Goal: Task Accomplishment & Management: Use online tool/utility

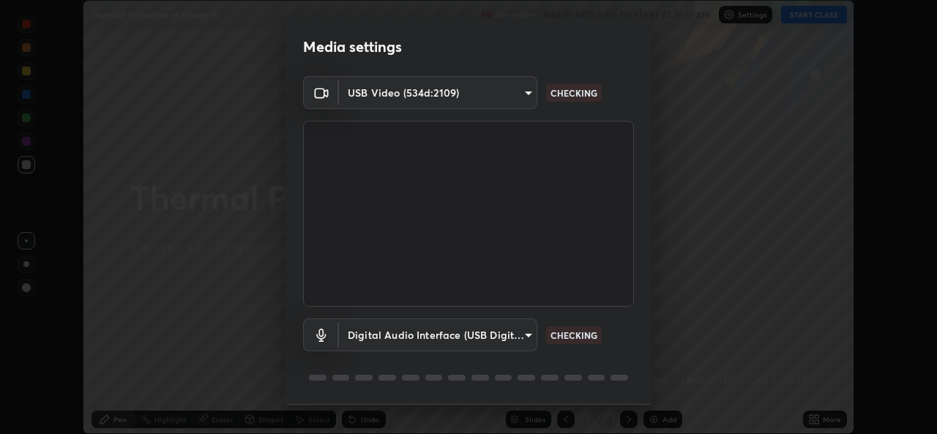
scroll to position [45, 0]
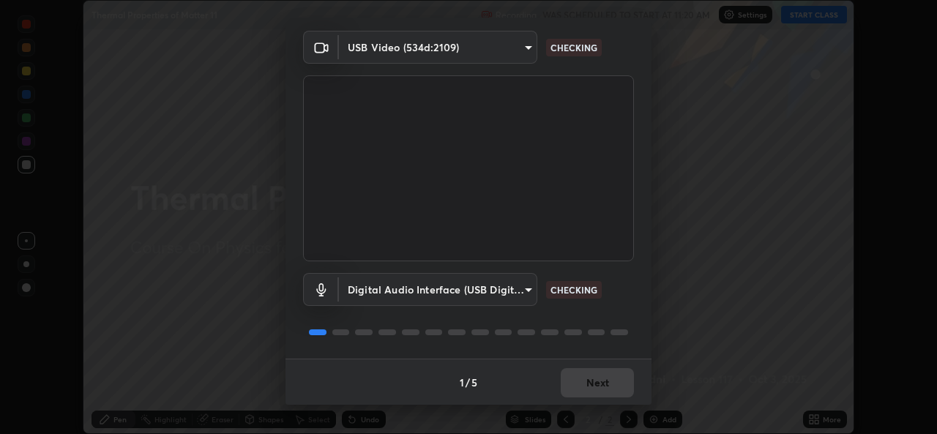
click at [592, 384] on div "1 / 5 Next" at bounding box center [469, 382] width 366 height 47
click at [593, 385] on div "1 / 5 Next" at bounding box center [469, 382] width 366 height 47
click at [588, 388] on div "1 / 5 Next" at bounding box center [469, 382] width 366 height 47
click at [586, 394] on button "Next" at bounding box center [597, 382] width 73 height 29
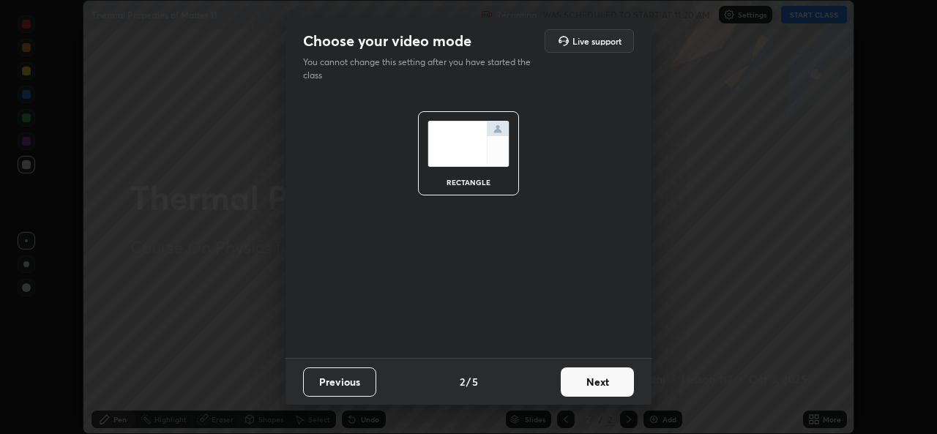
scroll to position [0, 0]
click at [587, 394] on button "Next" at bounding box center [597, 382] width 73 height 29
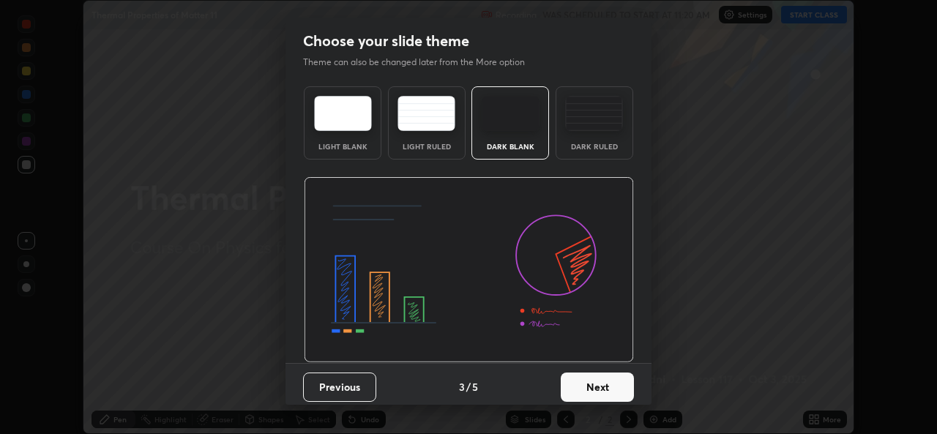
click at [587, 393] on button "Next" at bounding box center [597, 387] width 73 height 29
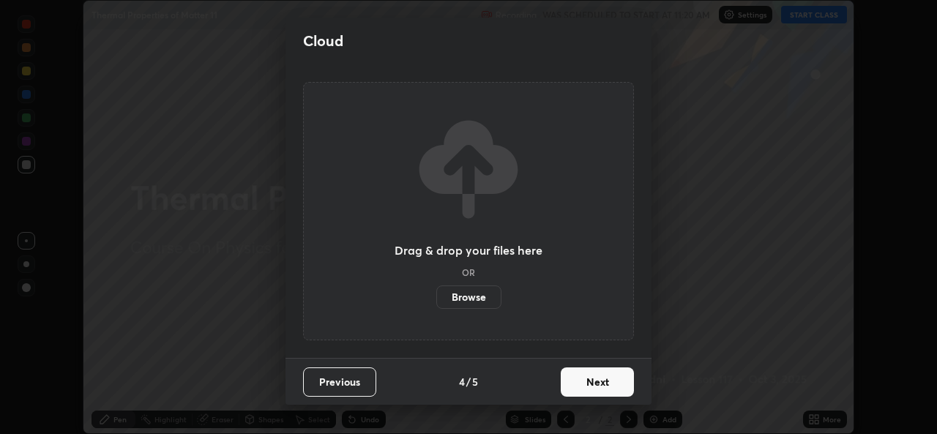
click at [586, 391] on button "Next" at bounding box center [597, 382] width 73 height 29
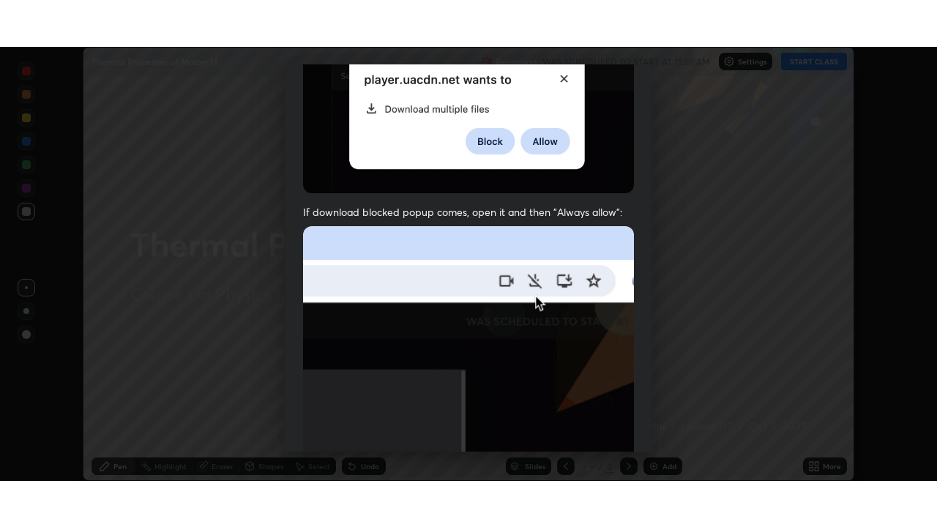
scroll to position [344, 0]
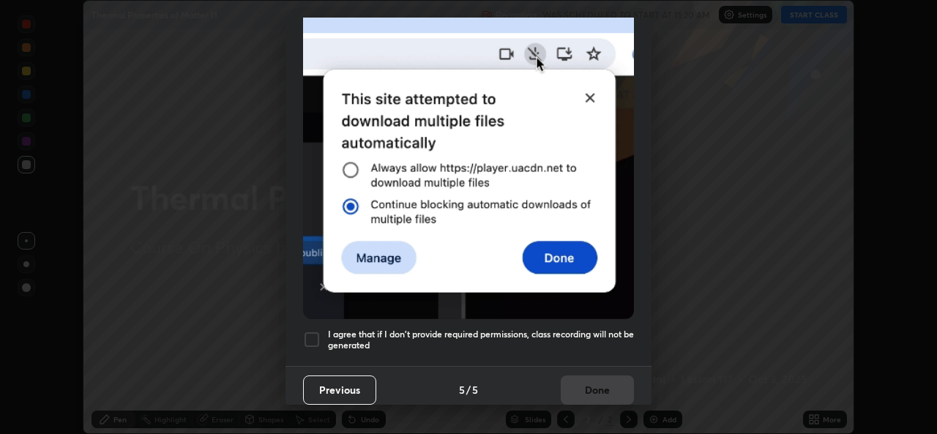
click at [477, 342] on h5 "I agree that if I don't provide required permissions, class recording will not …" at bounding box center [481, 340] width 306 height 23
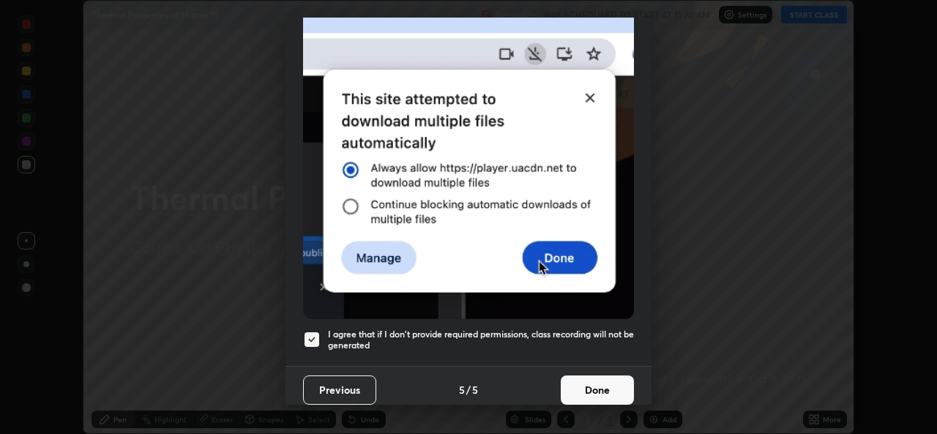
click at [564, 391] on button "Done" at bounding box center [597, 390] width 73 height 29
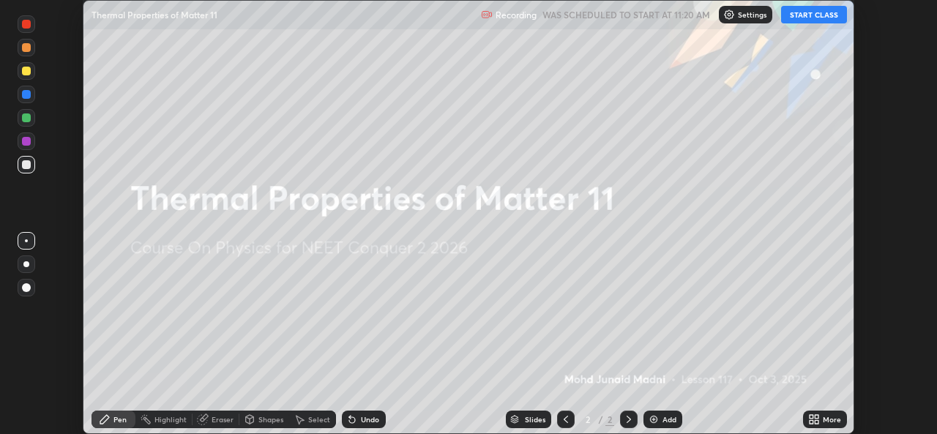
click at [817, 419] on icon at bounding box center [817, 417] width 4 height 4
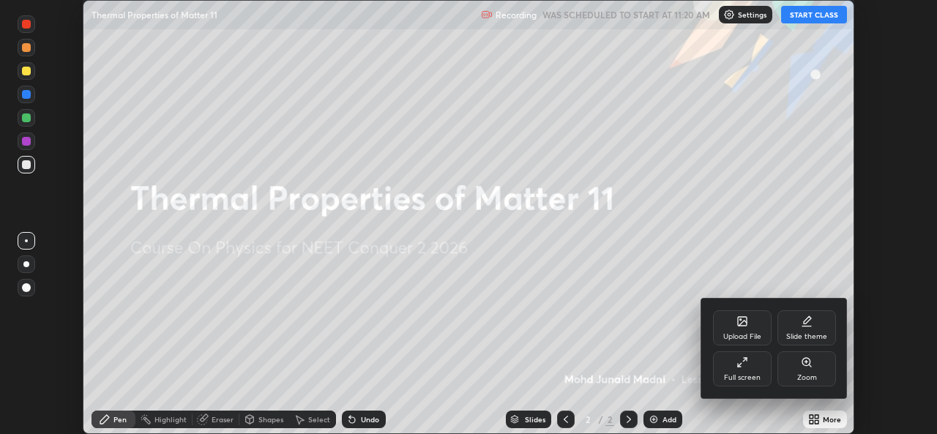
click at [744, 324] on icon at bounding box center [743, 323] width 8 height 5
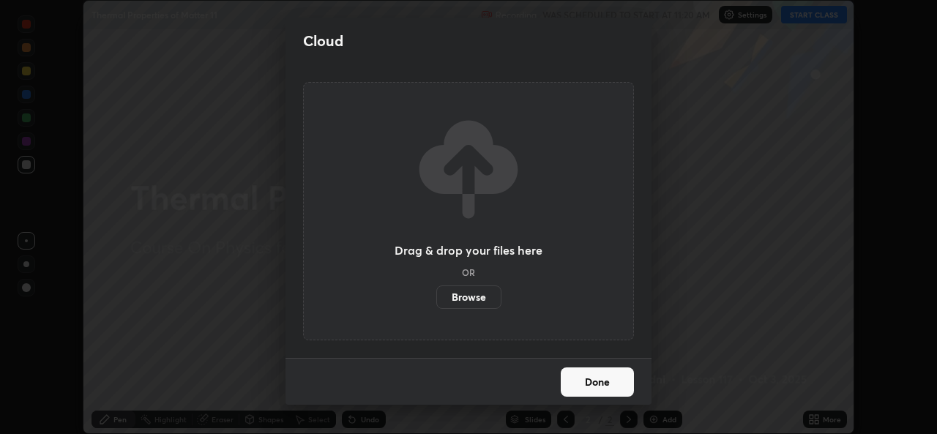
click at [491, 287] on label "Browse" at bounding box center [468, 297] width 65 height 23
click at [436, 287] on input "Browse" at bounding box center [436, 297] width 0 height 23
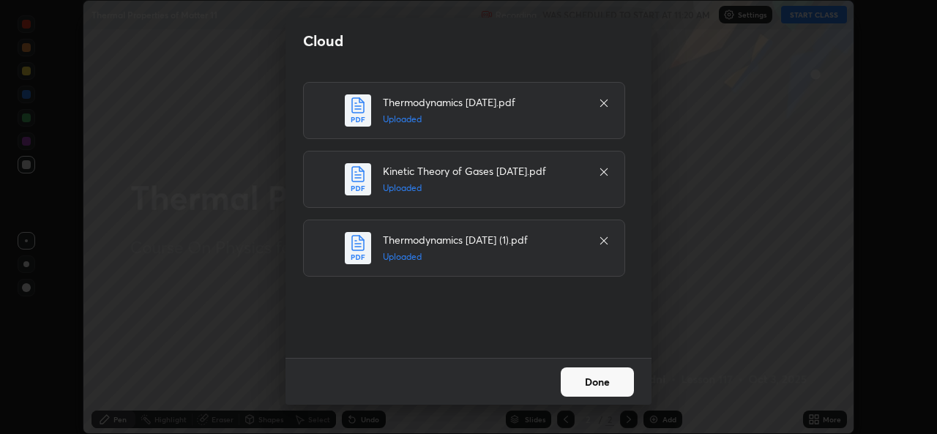
click at [595, 376] on button "Done" at bounding box center [597, 382] width 73 height 29
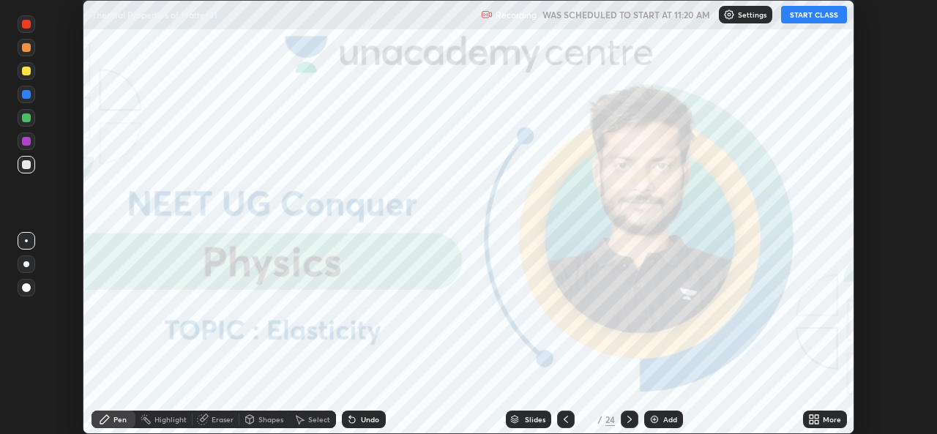
click at [811, 417] on icon at bounding box center [812, 417] width 4 height 4
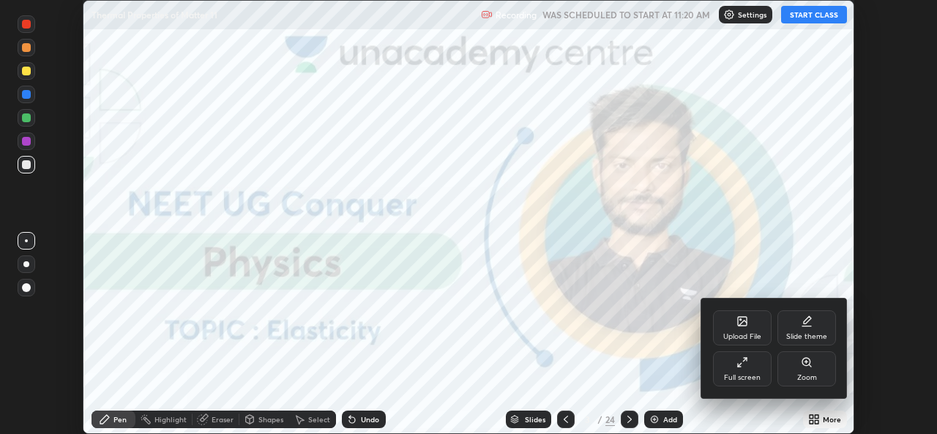
click at [729, 363] on div "Full screen" at bounding box center [742, 369] width 59 height 35
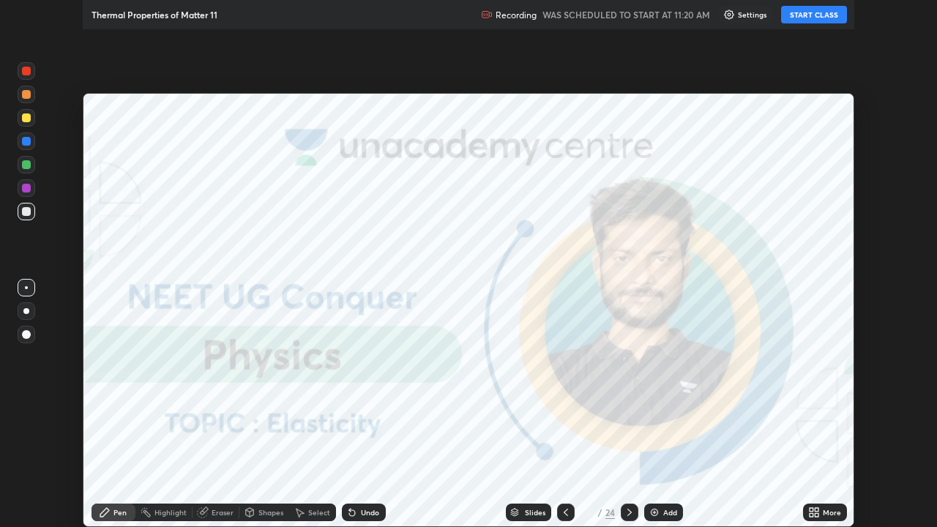
scroll to position [527, 937]
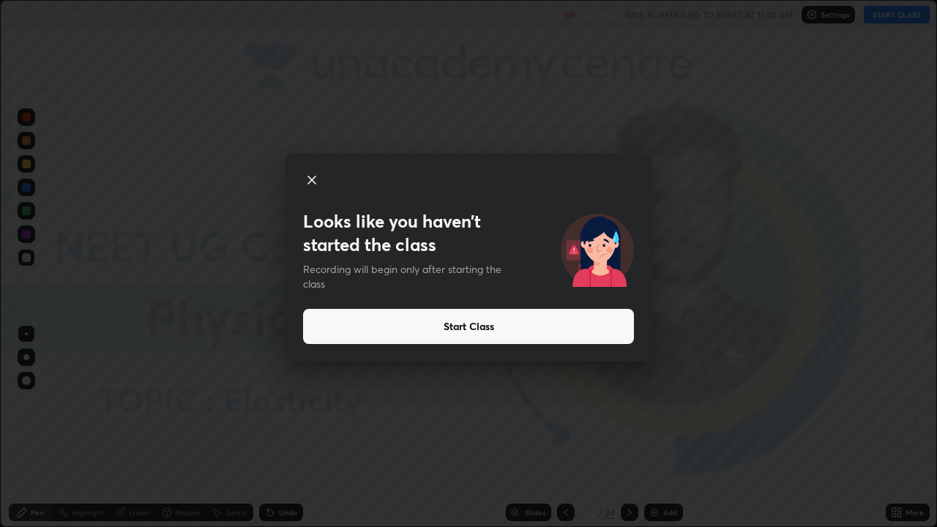
click at [480, 324] on button "Start Class" at bounding box center [468, 326] width 331 height 35
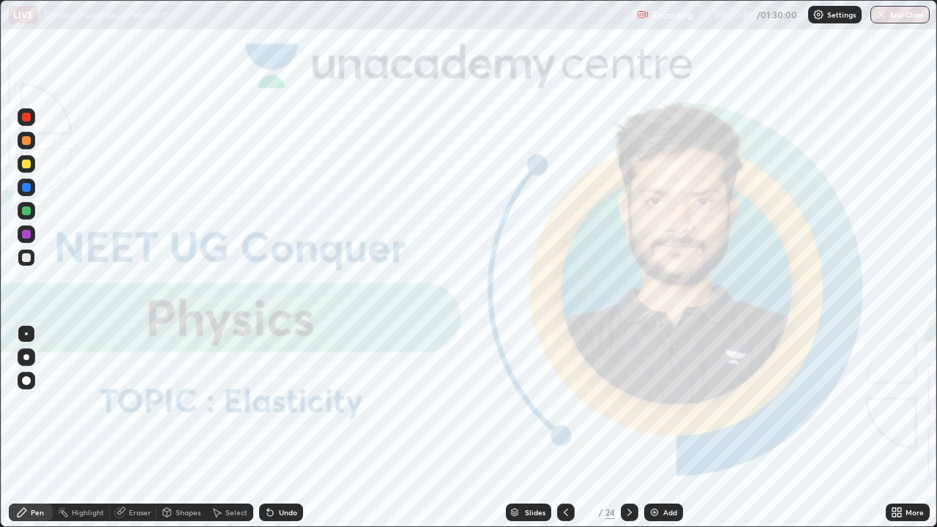
click at [525, 434] on div "Slides" at bounding box center [535, 512] width 21 height 7
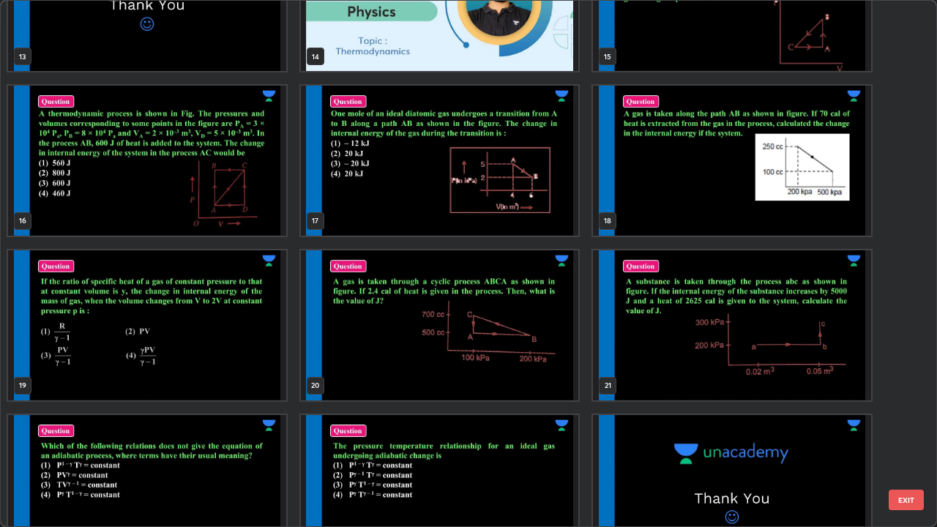
scroll to position [790, 0]
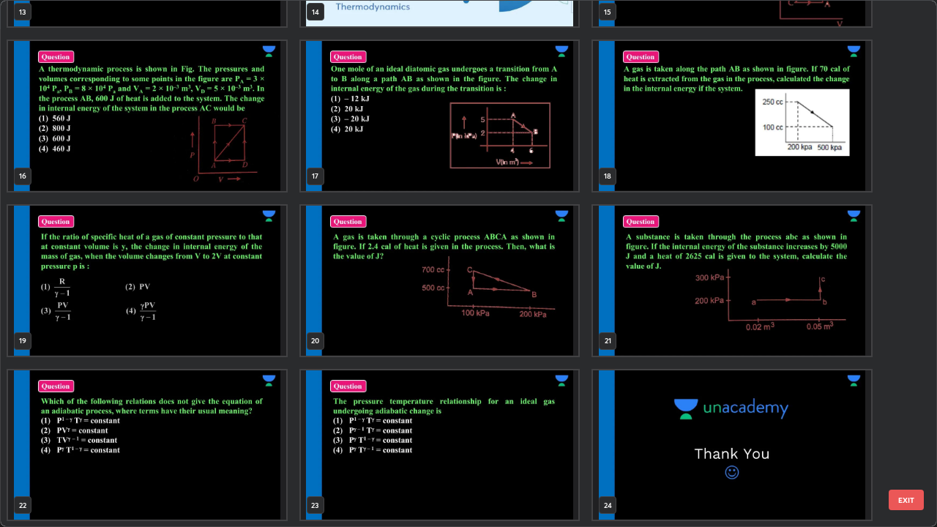
click at [439, 333] on img "grid" at bounding box center [440, 281] width 278 height 150
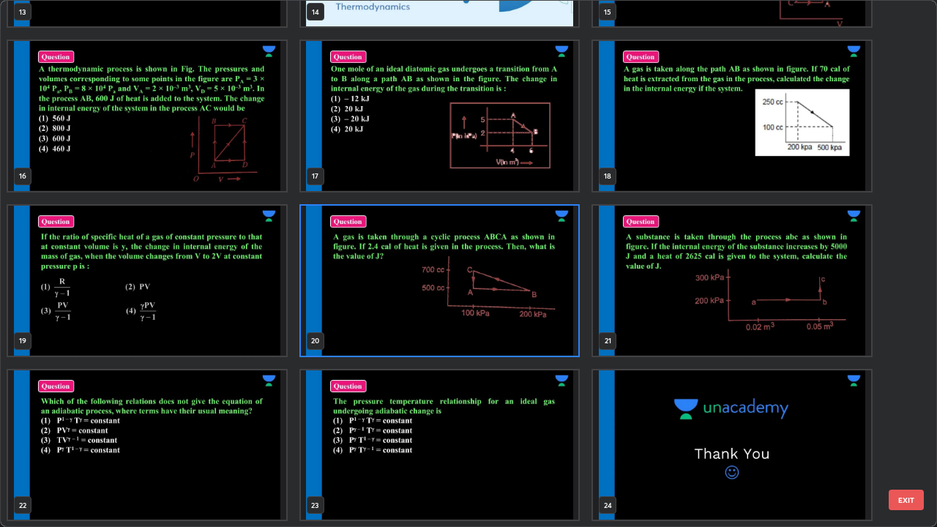
click at [426, 328] on img "grid" at bounding box center [440, 281] width 278 height 150
click at [429, 328] on img "grid" at bounding box center [440, 281] width 278 height 150
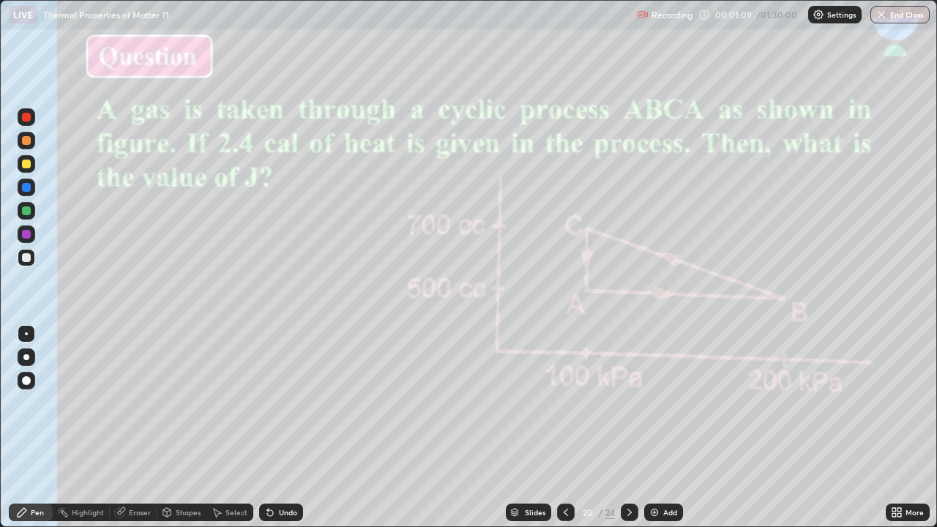
click at [25, 357] on div at bounding box center [26, 357] width 6 height 6
click at [28, 163] on div at bounding box center [26, 164] width 9 height 9
click at [25, 211] on div at bounding box center [26, 211] width 9 height 9
click at [533, 434] on div "Slides" at bounding box center [535, 512] width 21 height 7
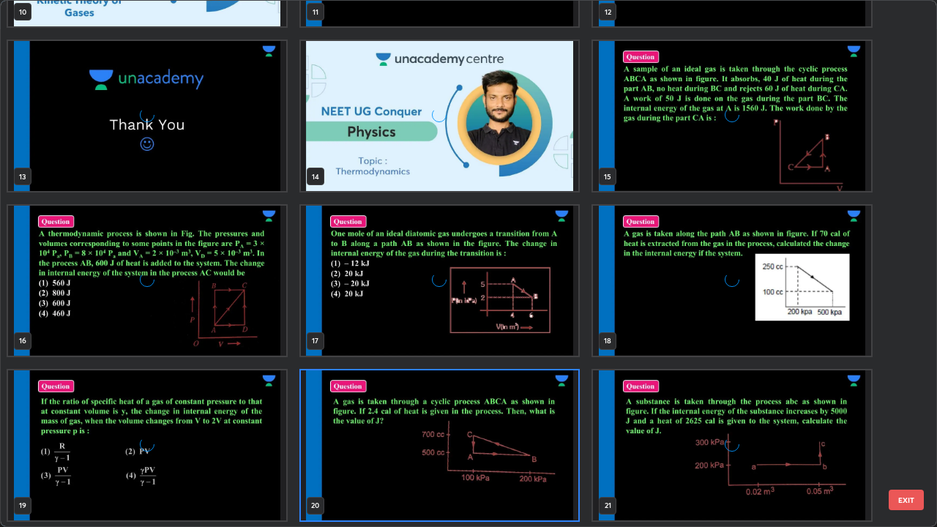
scroll to position [521, 929]
click at [690, 434] on img "grid" at bounding box center [732, 446] width 278 height 150
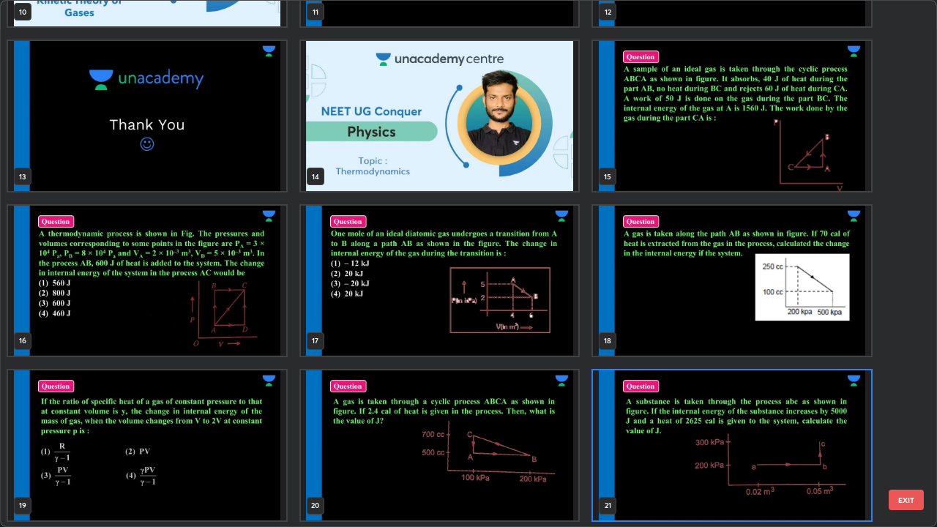
click at [693, 434] on img "grid" at bounding box center [732, 446] width 278 height 150
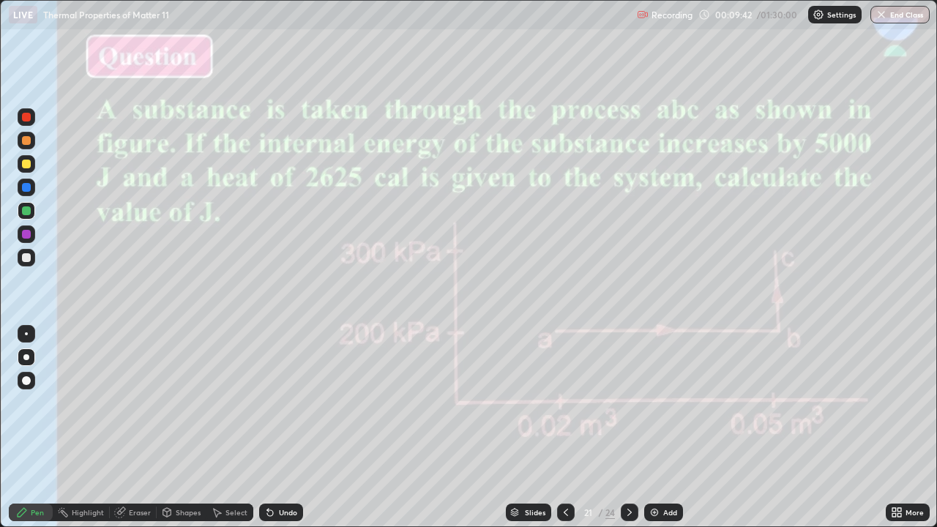
click at [24, 163] on div at bounding box center [26, 164] width 9 height 9
click at [27, 258] on div at bounding box center [26, 257] width 9 height 9
click at [650, 434] on img at bounding box center [655, 513] width 12 height 12
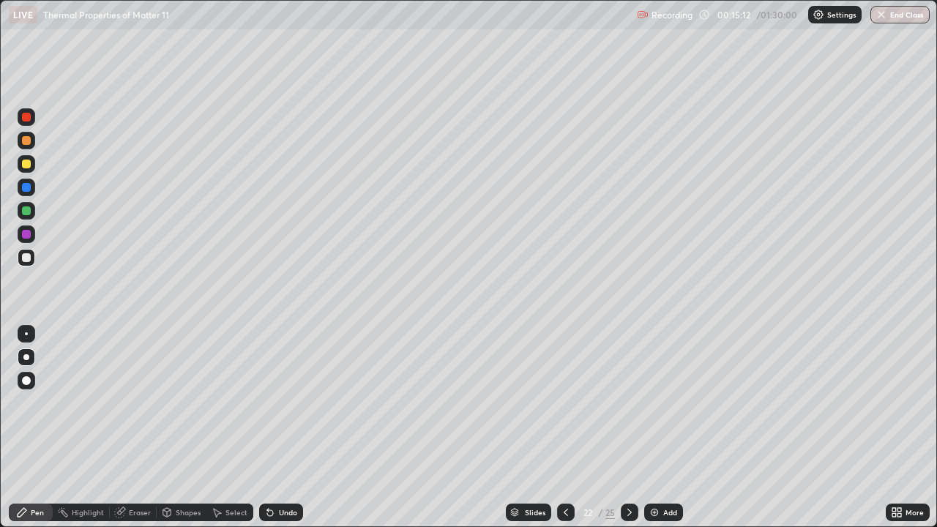
click at [130, 434] on div "Eraser" at bounding box center [133, 513] width 47 height 18
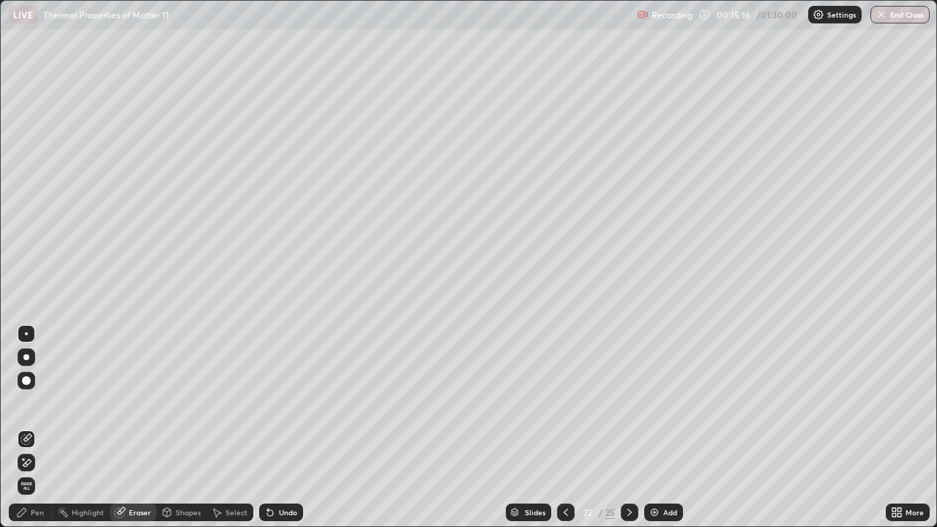
click at [38, 434] on div "Pen" at bounding box center [31, 513] width 44 height 18
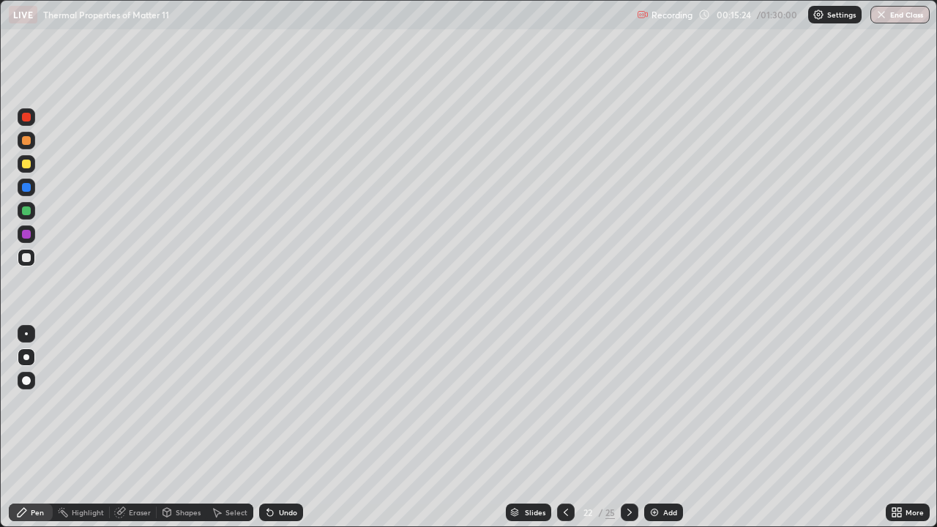
click at [26, 235] on div at bounding box center [26, 234] width 9 height 9
click at [26, 159] on div at bounding box center [27, 164] width 18 height 18
click at [26, 210] on div at bounding box center [26, 211] width 9 height 9
click at [25, 141] on div at bounding box center [26, 140] width 9 height 9
click at [25, 212] on div at bounding box center [26, 211] width 9 height 9
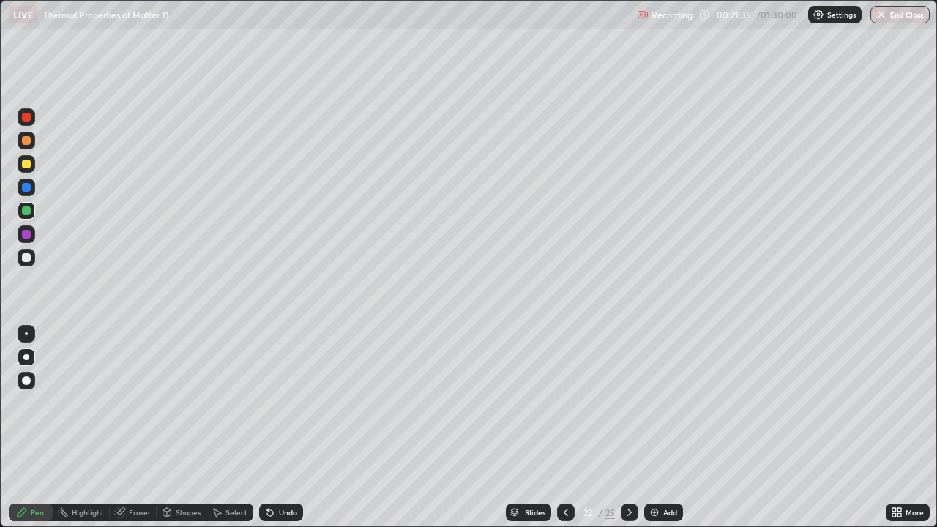
click at [654, 434] on img at bounding box center [655, 513] width 12 height 12
click at [28, 166] on div at bounding box center [26, 164] width 9 height 9
click at [23, 212] on div at bounding box center [26, 211] width 9 height 9
click at [26, 164] on div at bounding box center [26, 164] width 9 height 9
click at [23, 208] on div at bounding box center [26, 211] width 9 height 9
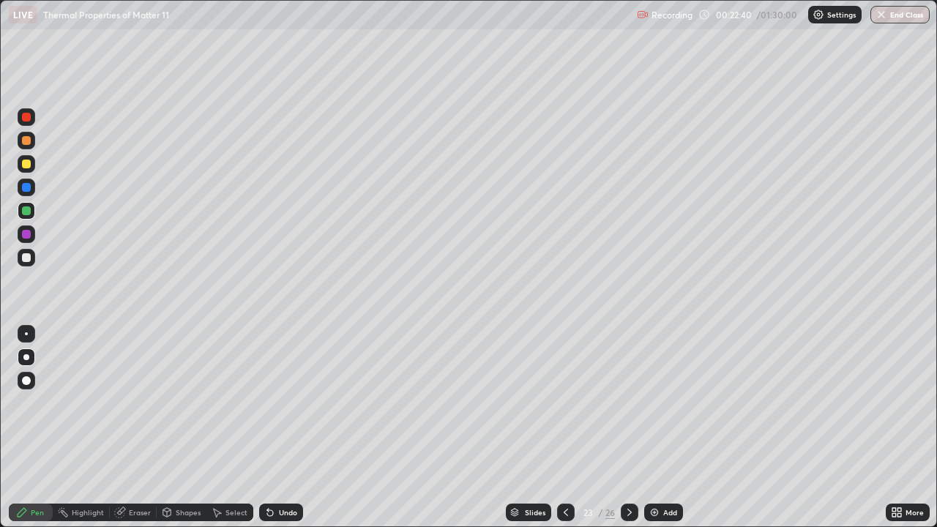
click at [25, 164] on div at bounding box center [26, 164] width 9 height 9
click at [563, 434] on icon at bounding box center [566, 513] width 12 height 12
click at [565, 434] on icon at bounding box center [566, 513] width 12 height 12
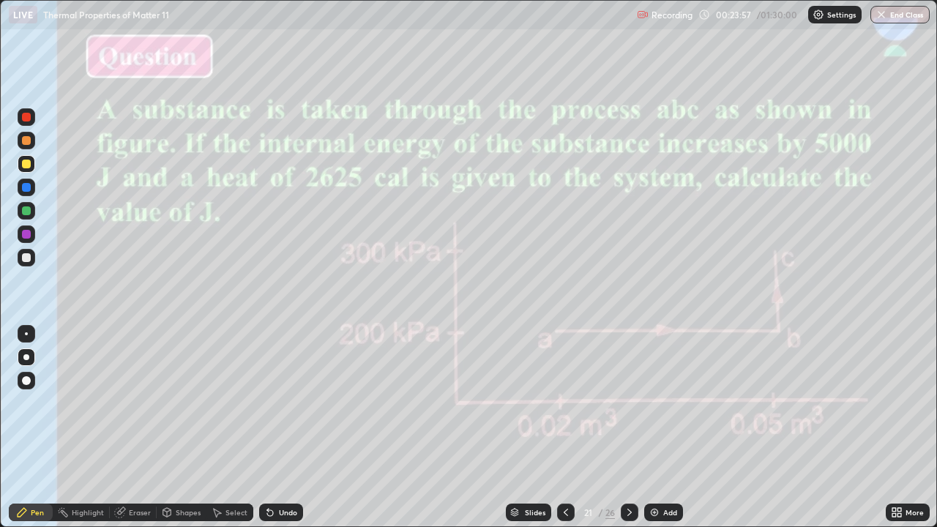
click at [629, 434] on icon at bounding box center [630, 513] width 12 height 12
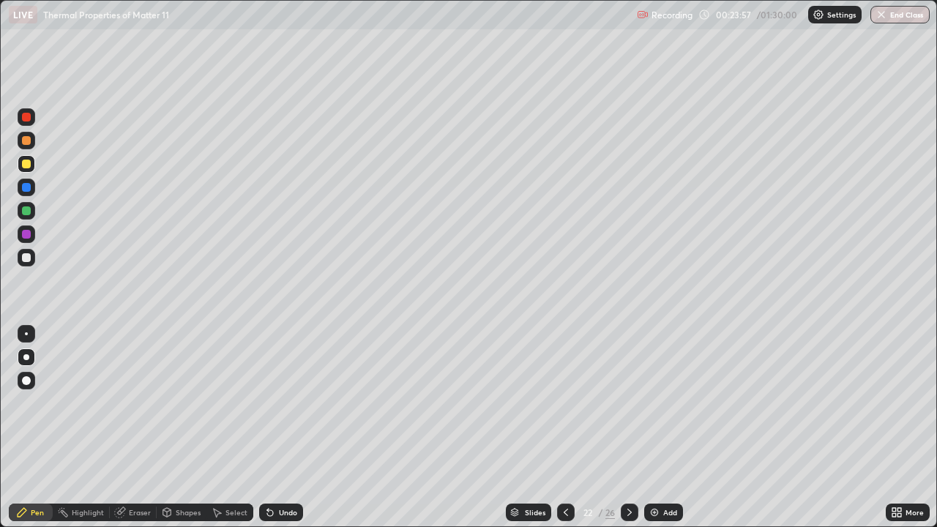
click at [628, 434] on icon at bounding box center [630, 513] width 12 height 12
click at [655, 434] on img at bounding box center [655, 513] width 12 height 12
click at [26, 186] on div at bounding box center [26, 187] width 9 height 9
click at [133, 434] on div "Eraser" at bounding box center [133, 513] width 47 height 18
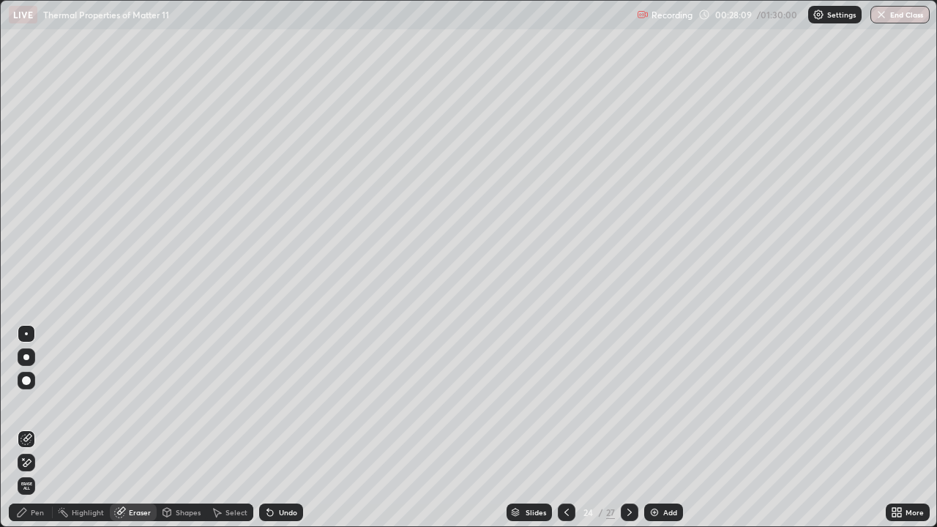
click at [34, 434] on div "Pen" at bounding box center [31, 513] width 44 height 18
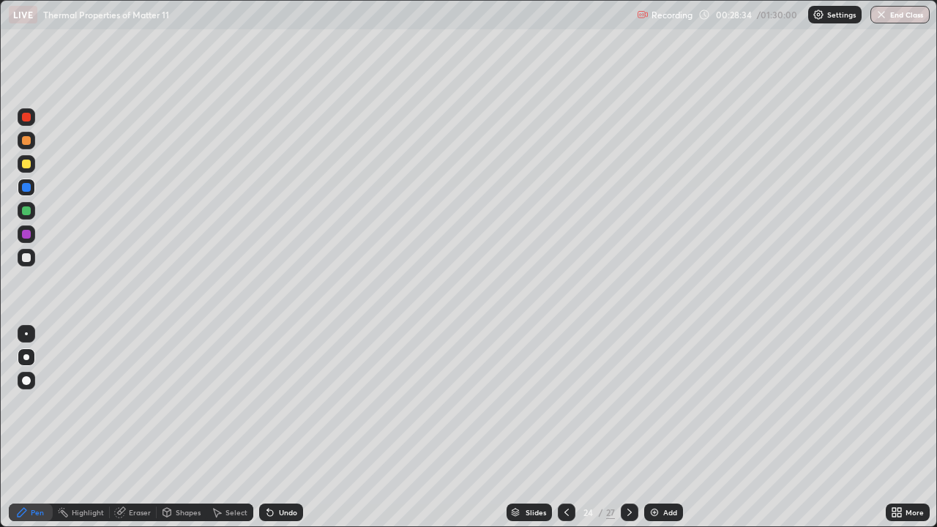
click at [24, 210] on div at bounding box center [26, 211] width 9 height 9
click at [565, 434] on icon at bounding box center [567, 513] width 12 height 12
click at [628, 434] on icon at bounding box center [630, 513] width 12 height 12
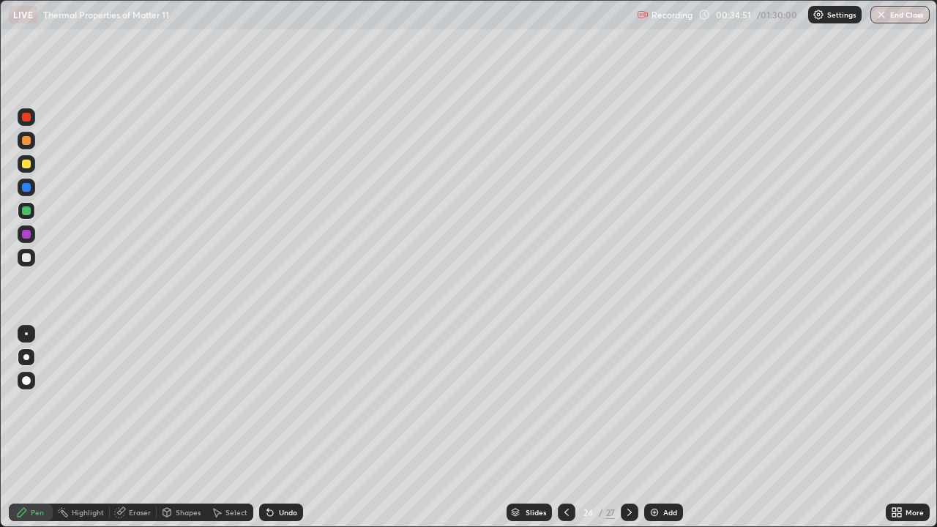
click at [562, 434] on icon at bounding box center [567, 513] width 12 height 12
click at [627, 434] on icon at bounding box center [630, 513] width 12 height 12
click at [628, 434] on icon at bounding box center [630, 513] width 12 height 12
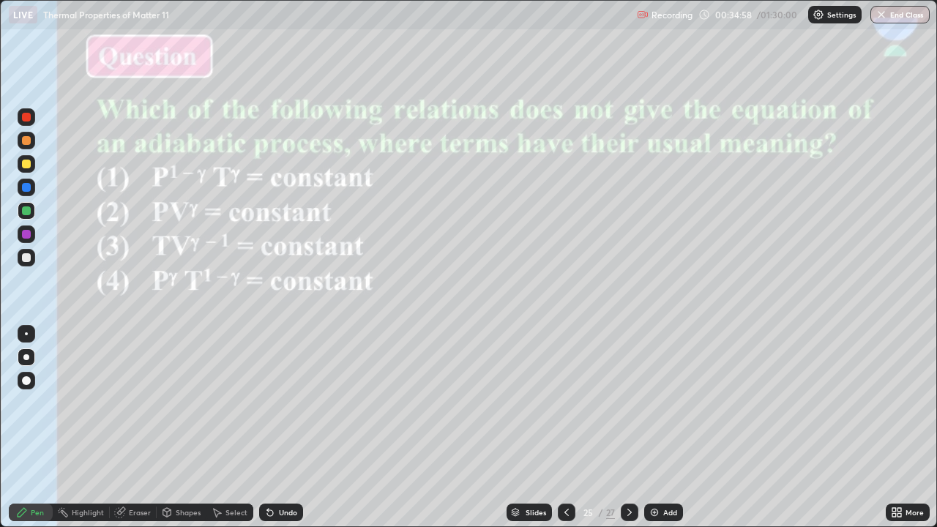
click at [628, 434] on icon at bounding box center [630, 512] width 4 height 7
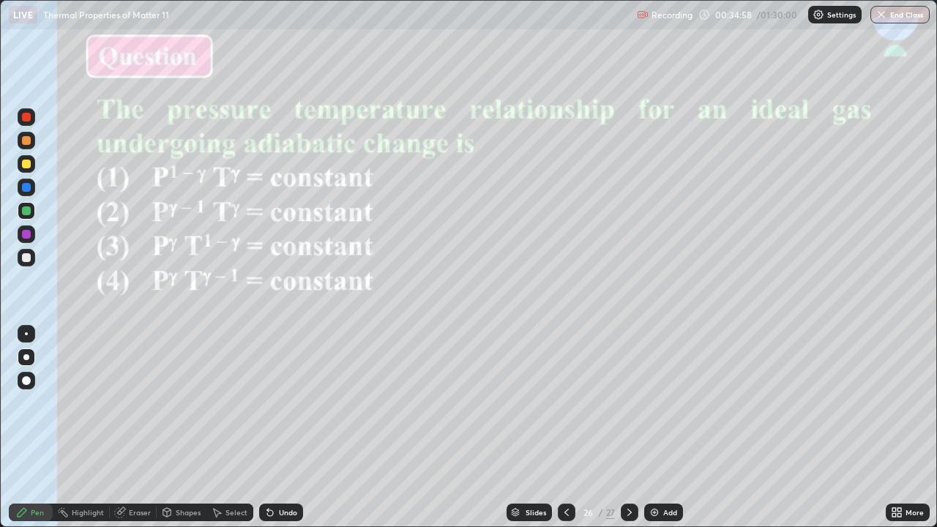
click at [627, 434] on icon at bounding box center [630, 513] width 12 height 12
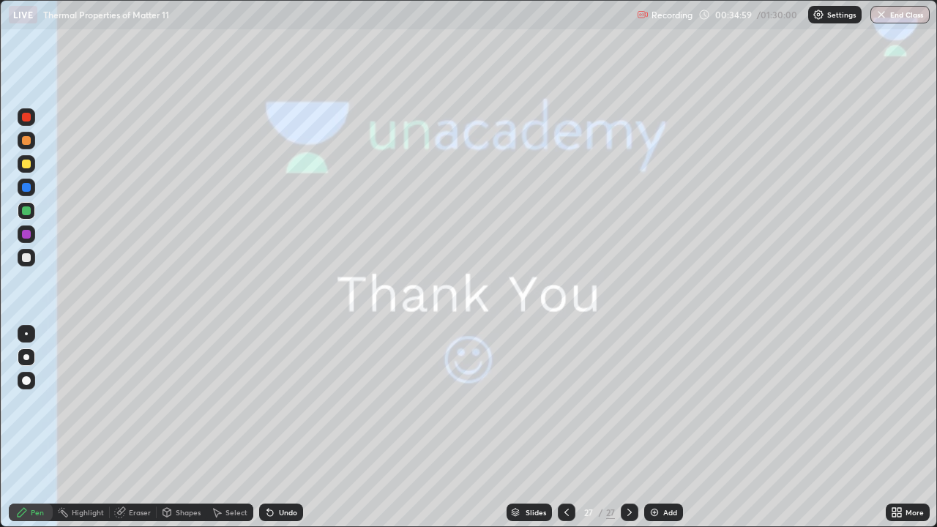
click at [562, 434] on icon at bounding box center [567, 513] width 12 height 12
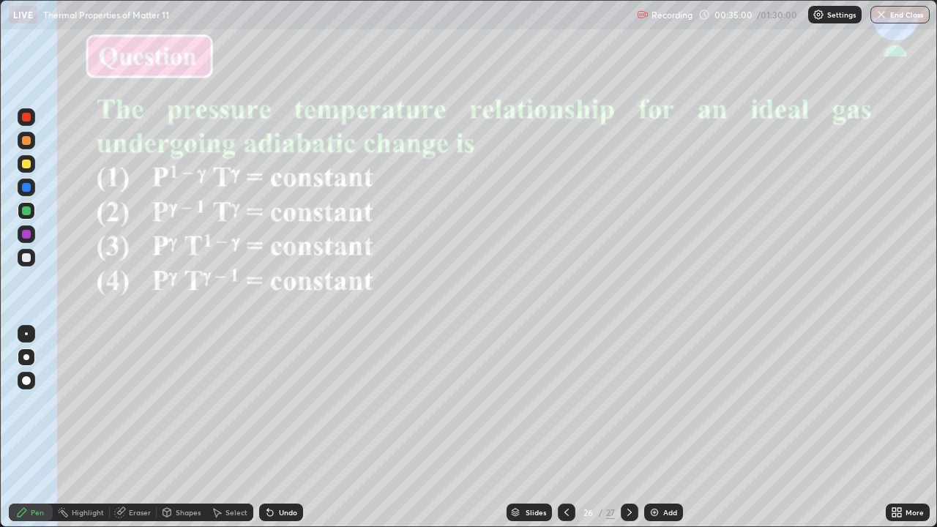
click at [562, 434] on icon at bounding box center [567, 513] width 12 height 12
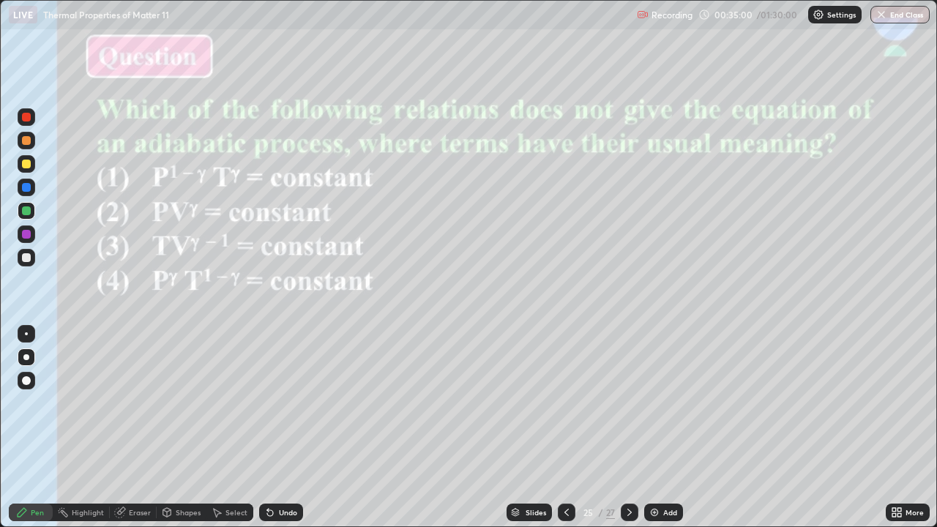
click at [562, 434] on icon at bounding box center [567, 513] width 12 height 12
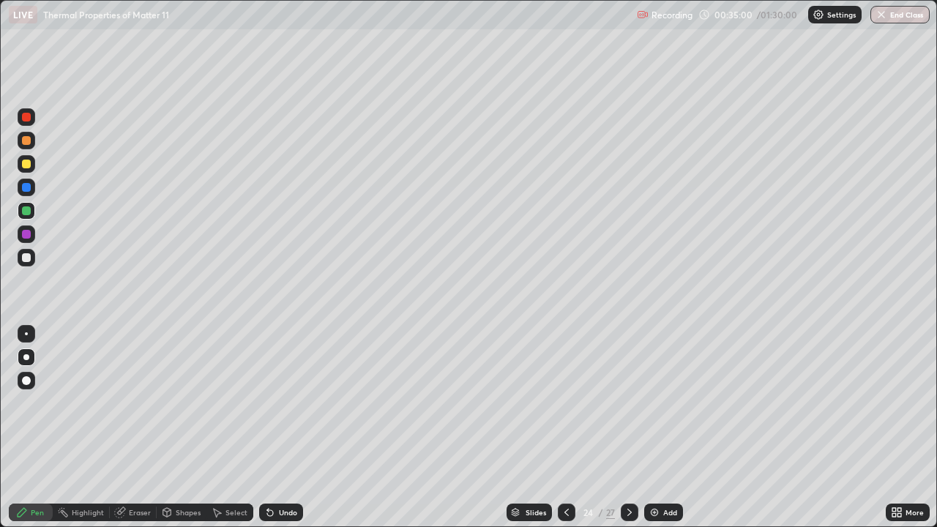
click at [565, 434] on icon at bounding box center [567, 513] width 12 height 12
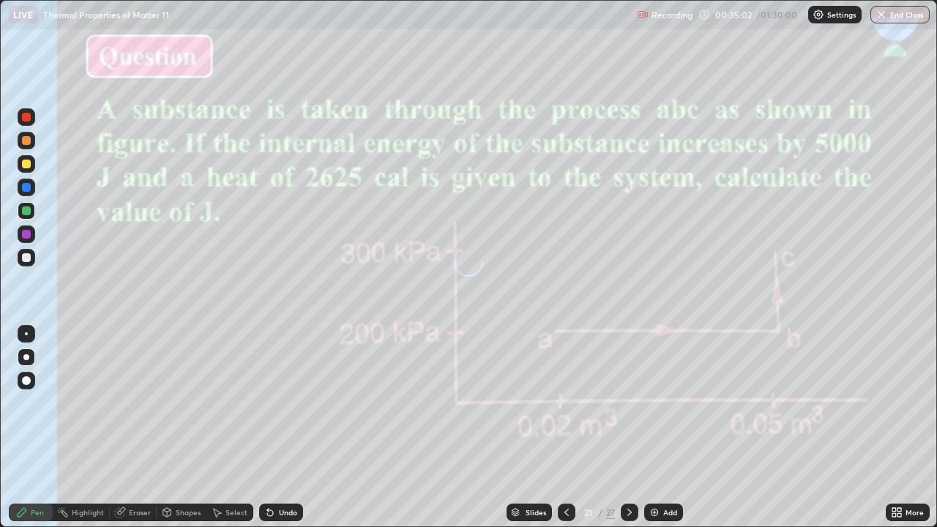
click at [565, 434] on icon at bounding box center [567, 512] width 4 height 7
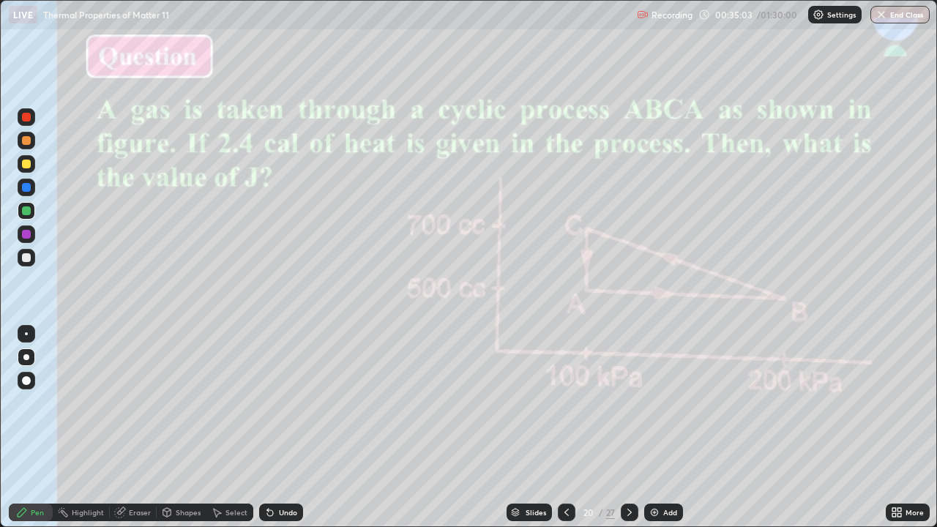
click at [564, 434] on icon at bounding box center [567, 513] width 12 height 12
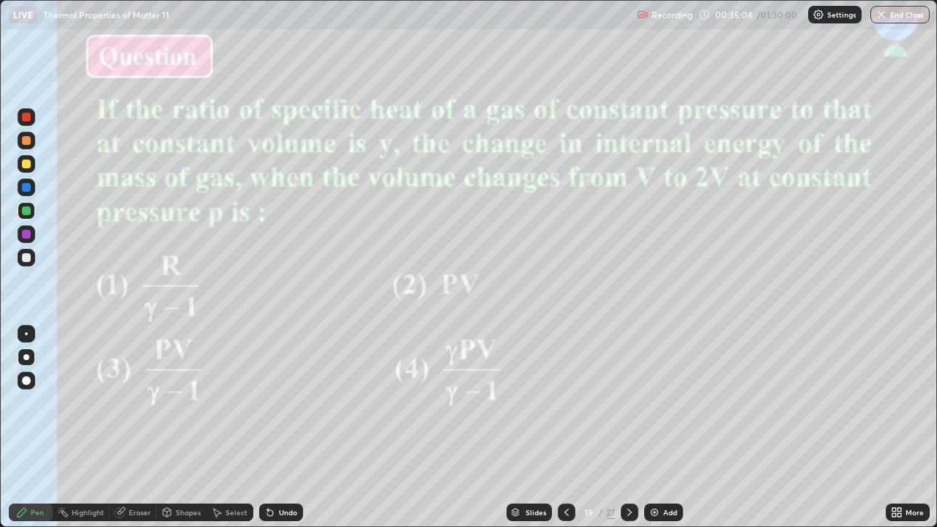
click at [531, 434] on div "Slides" at bounding box center [536, 512] width 21 height 7
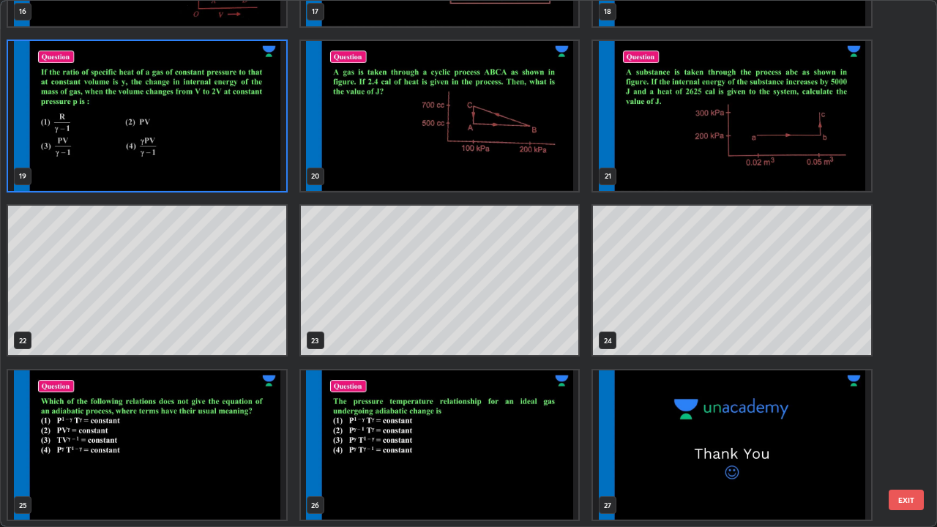
scroll to position [947, 0]
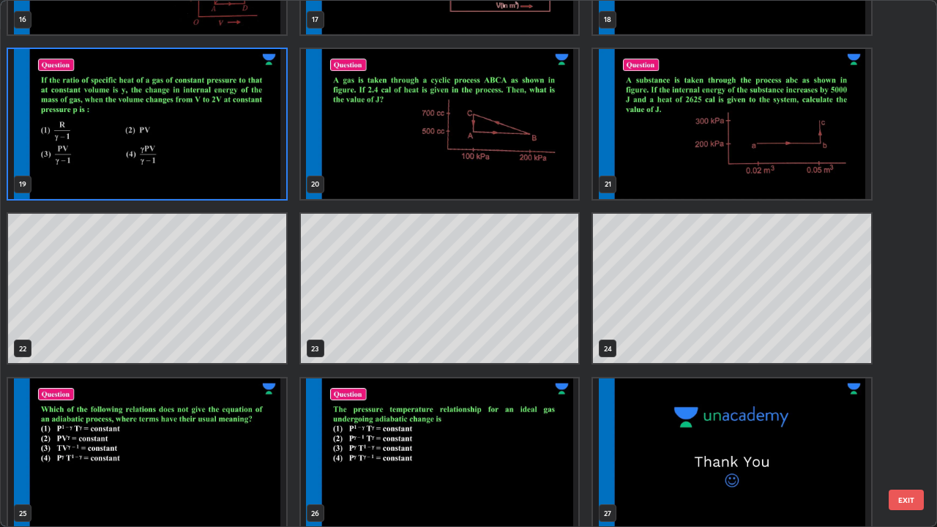
click at [228, 434] on img "grid" at bounding box center [147, 454] width 278 height 150
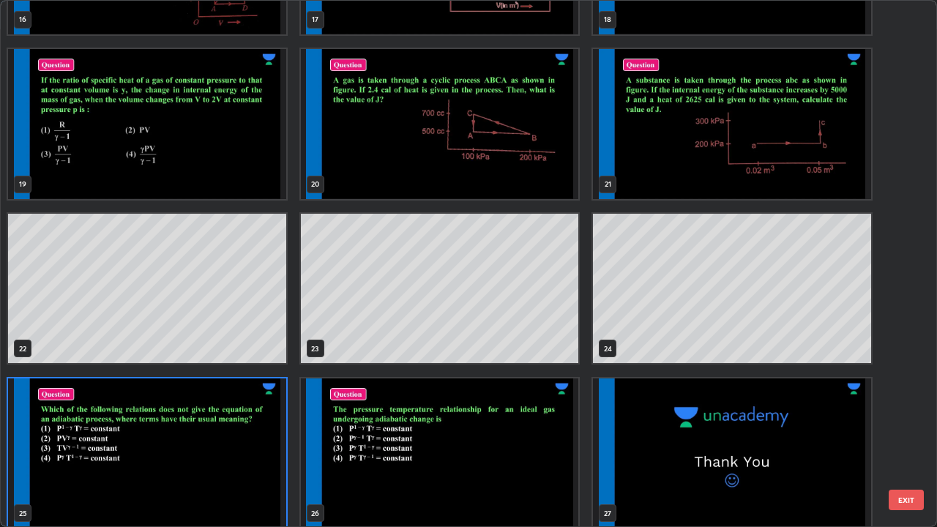
scroll to position [955, 0]
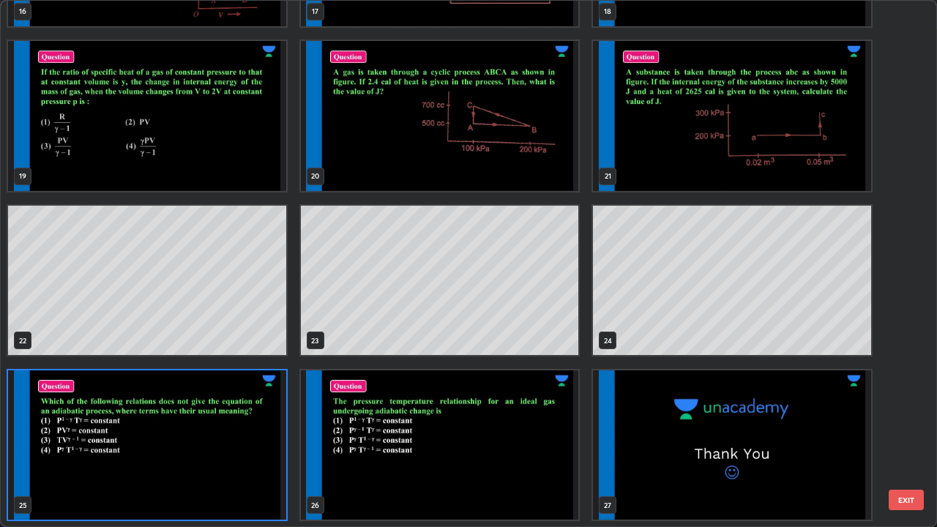
click at [230, 434] on div "13 14 15 16 17 18 19 20 21 22 23 24 25 26 27" at bounding box center [456, 264] width 911 height 527
click at [231, 434] on img "grid" at bounding box center [147, 446] width 278 height 150
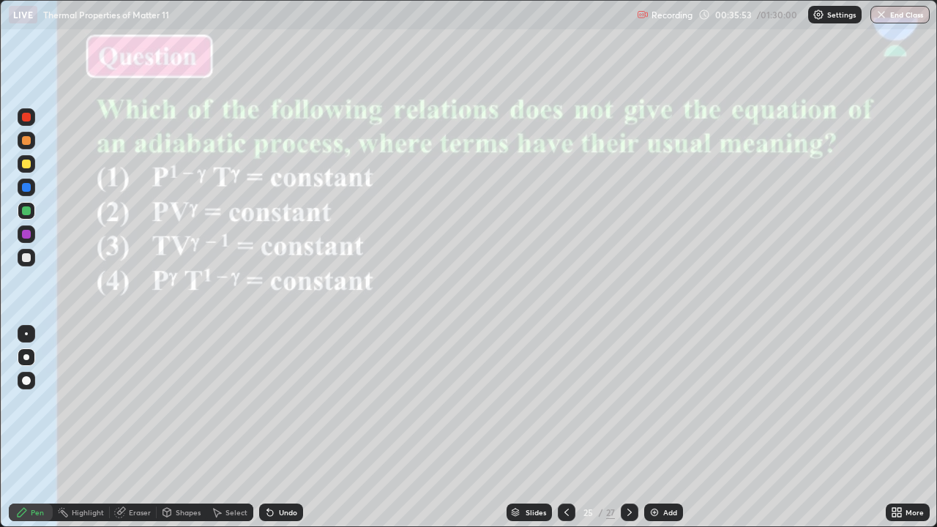
click at [231, 434] on img "grid" at bounding box center [147, 446] width 278 height 150
click at [562, 434] on icon at bounding box center [567, 513] width 12 height 12
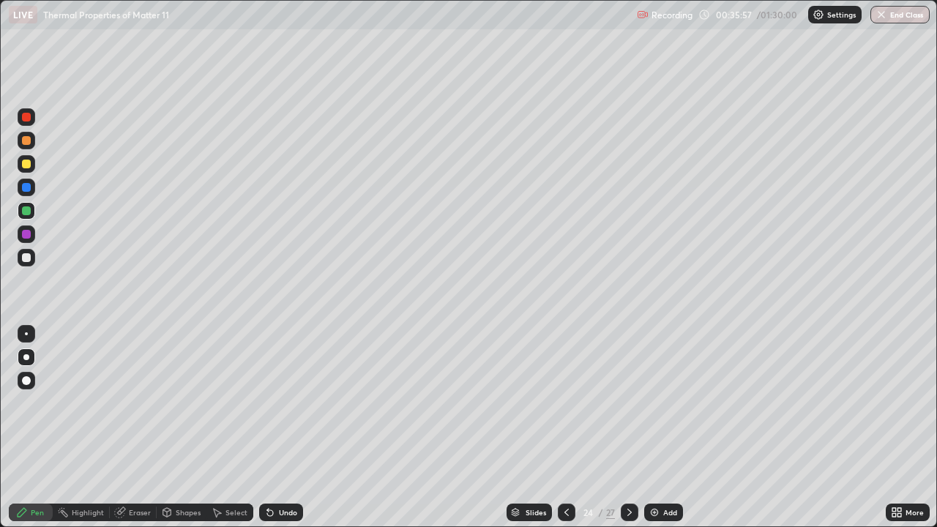
click at [650, 434] on img at bounding box center [655, 513] width 12 height 12
click at [527, 434] on div "Slides" at bounding box center [535, 512] width 21 height 7
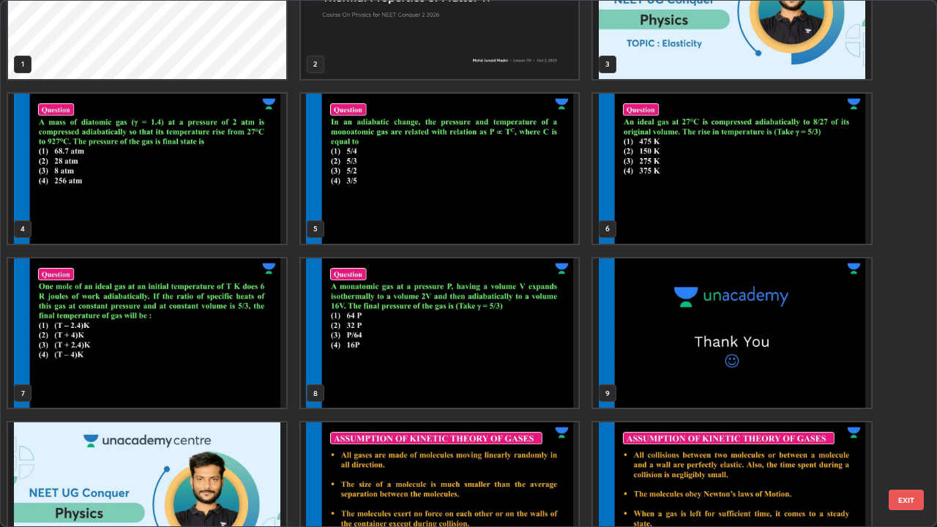
scroll to position [72, 0]
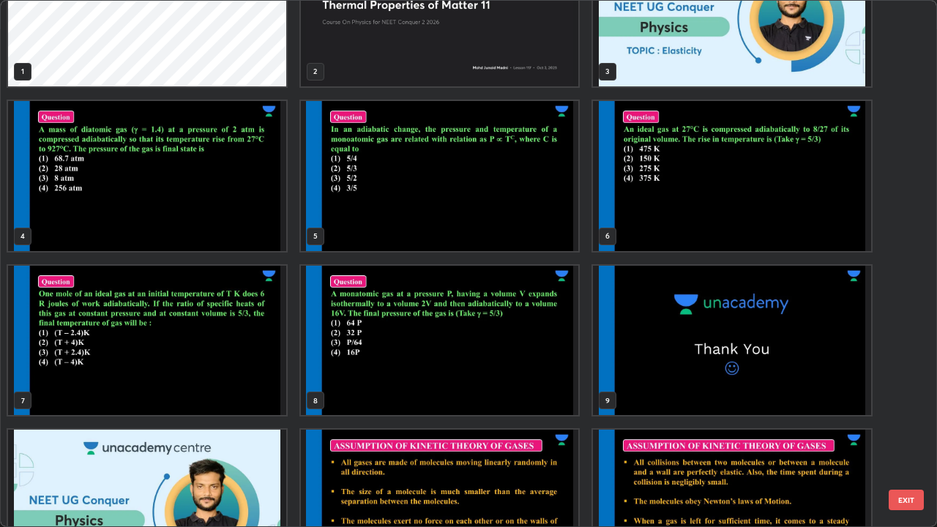
click at [204, 223] on img "grid" at bounding box center [147, 176] width 278 height 150
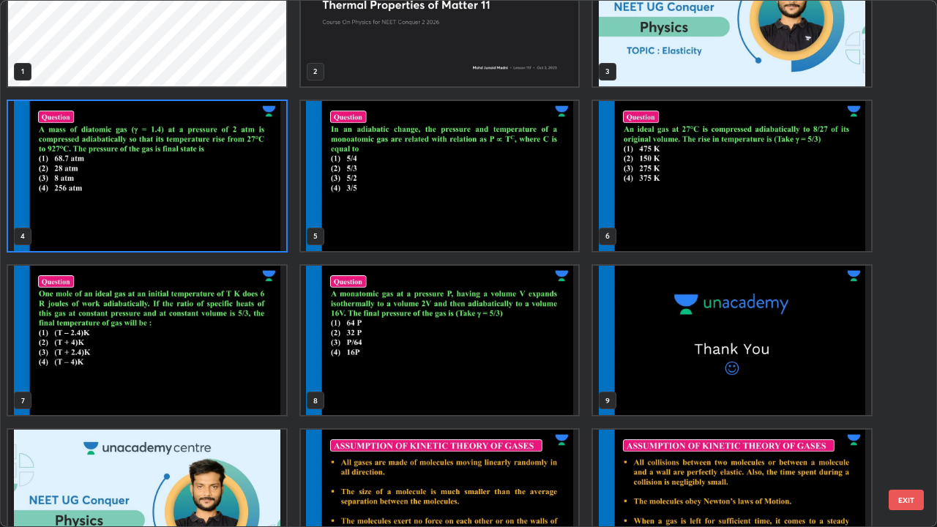
click at [204, 223] on img "grid" at bounding box center [147, 176] width 278 height 150
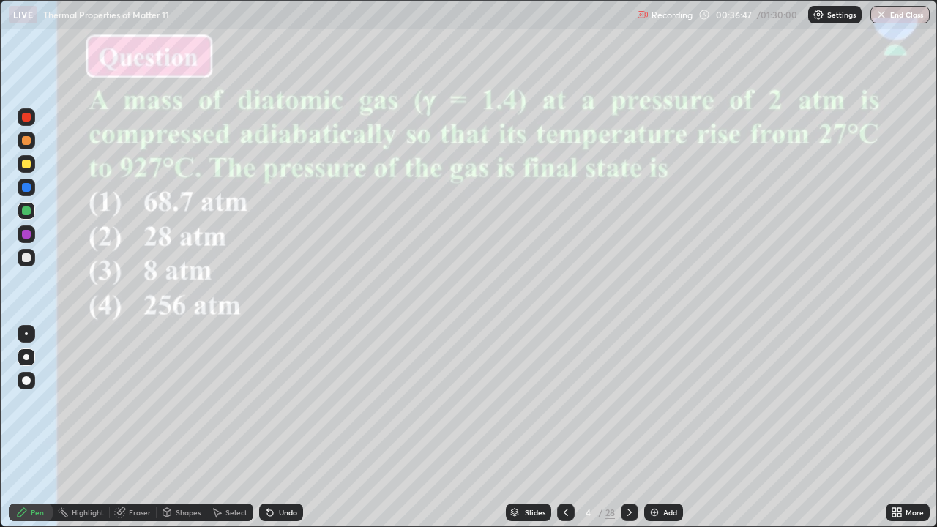
click at [564, 434] on icon at bounding box center [566, 512] width 4 height 7
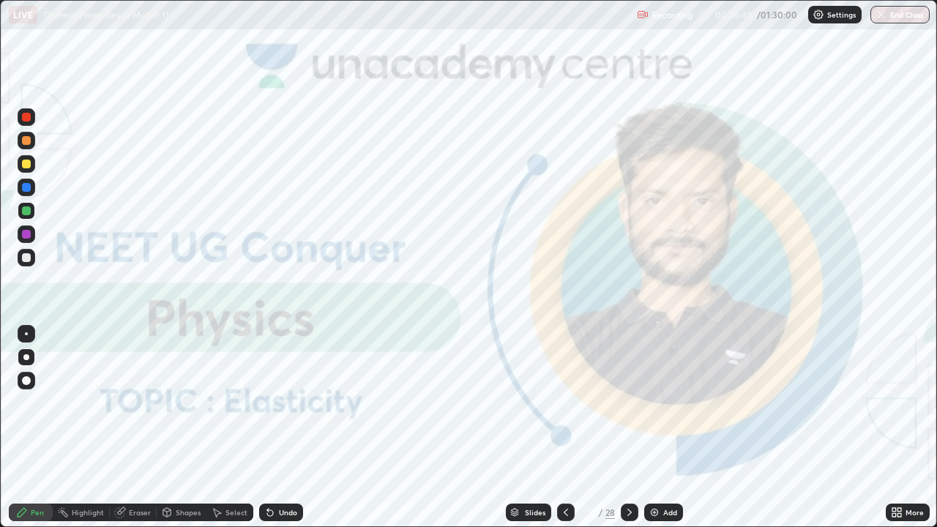
click at [655, 434] on img at bounding box center [655, 513] width 12 height 12
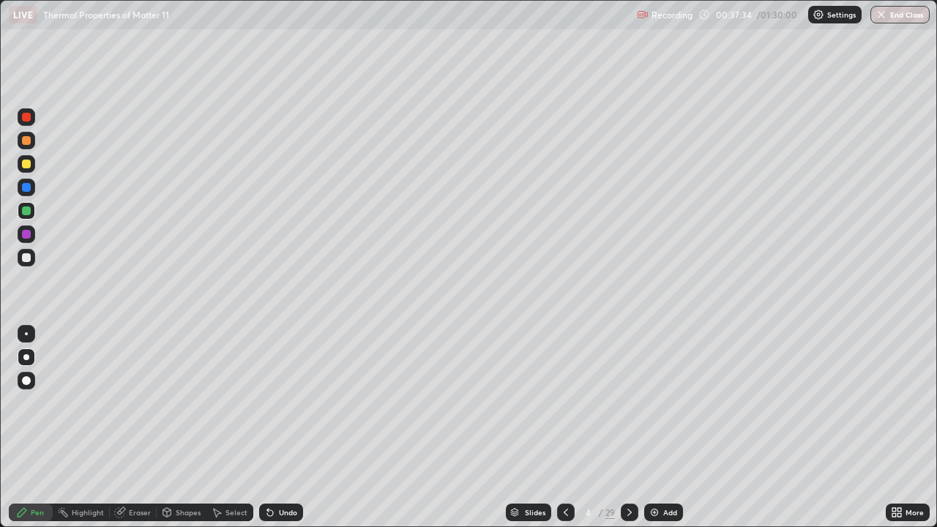
click at [29, 256] on div at bounding box center [26, 257] width 9 height 9
click at [566, 434] on div at bounding box center [566, 513] width 18 height 18
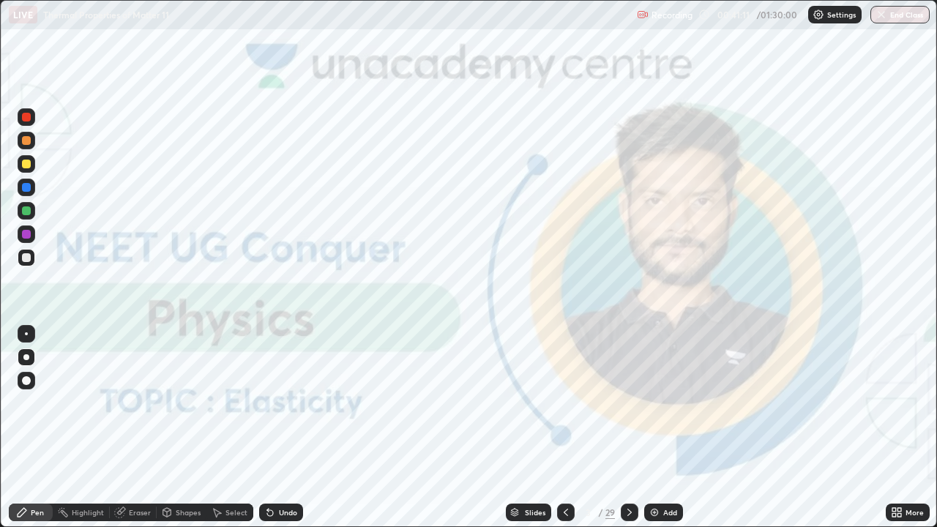
click at [630, 434] on icon at bounding box center [630, 513] width 12 height 12
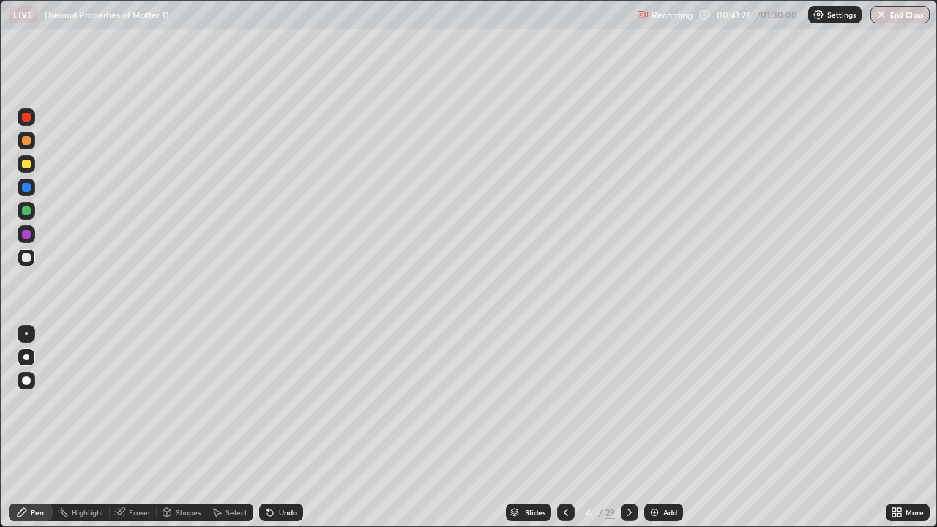
click at [656, 434] on img at bounding box center [655, 513] width 12 height 12
click at [24, 208] on div at bounding box center [26, 211] width 9 height 9
click at [25, 163] on div at bounding box center [26, 164] width 9 height 9
click at [26, 236] on div at bounding box center [26, 234] width 9 height 9
click at [132, 434] on div "Eraser" at bounding box center [140, 512] width 22 height 7
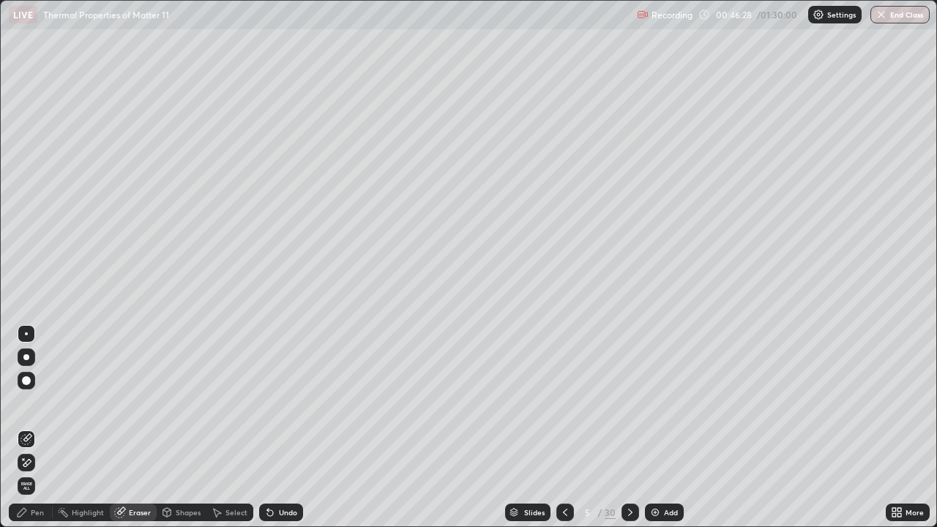
click at [33, 434] on div "Pen" at bounding box center [37, 512] width 13 height 7
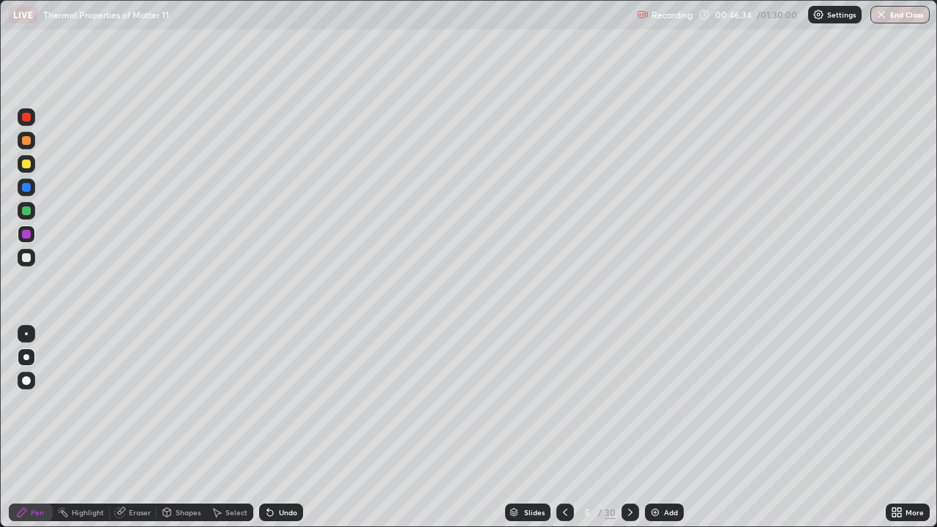
click at [136, 434] on div "Eraser" at bounding box center [140, 512] width 22 height 7
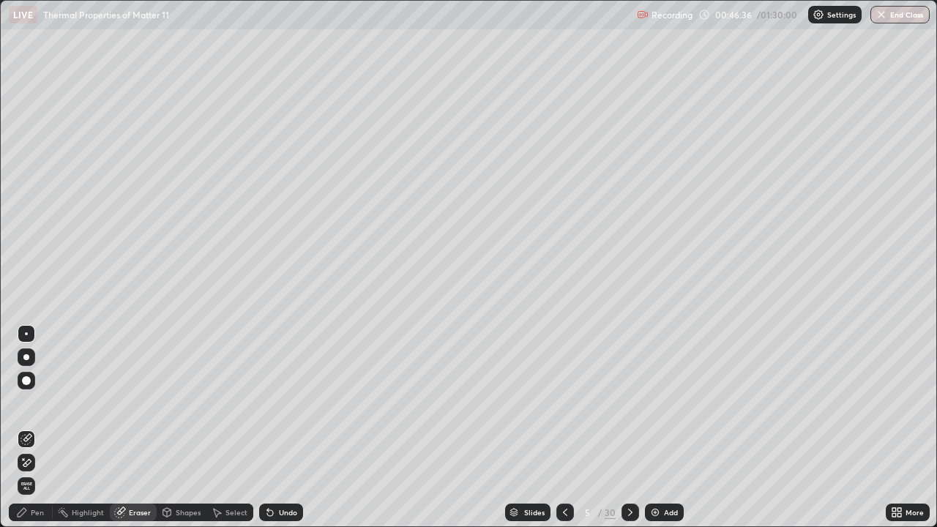
click at [29, 434] on div "Pen" at bounding box center [31, 513] width 44 height 18
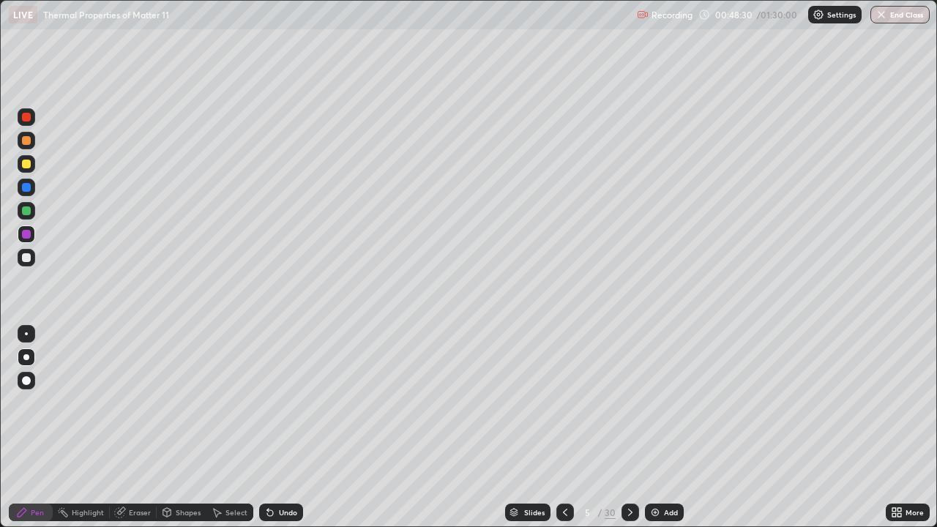
click at [26, 188] on div at bounding box center [26, 187] width 9 height 9
click at [527, 434] on div "Slides 5 / 30 Add" at bounding box center [594, 512] width 583 height 29
click at [535, 434] on div "Slides" at bounding box center [534, 512] width 21 height 7
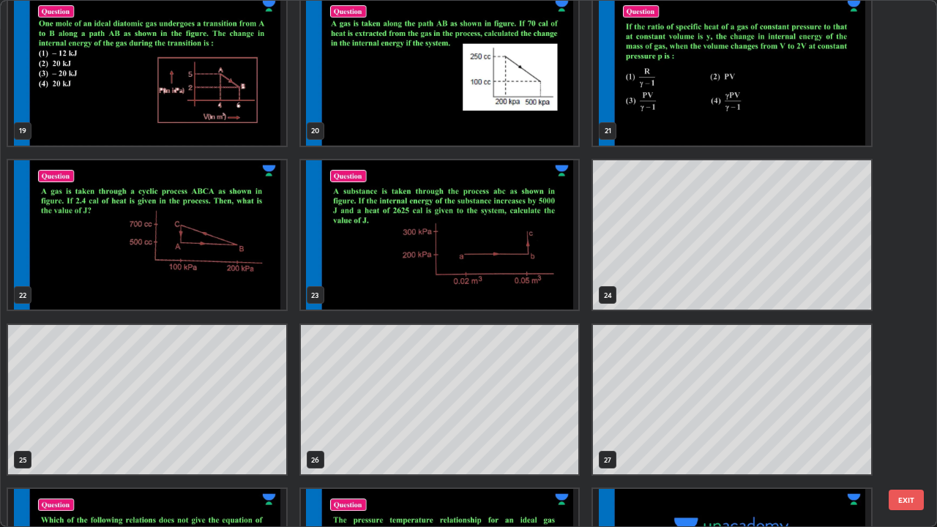
scroll to position [1119, 0]
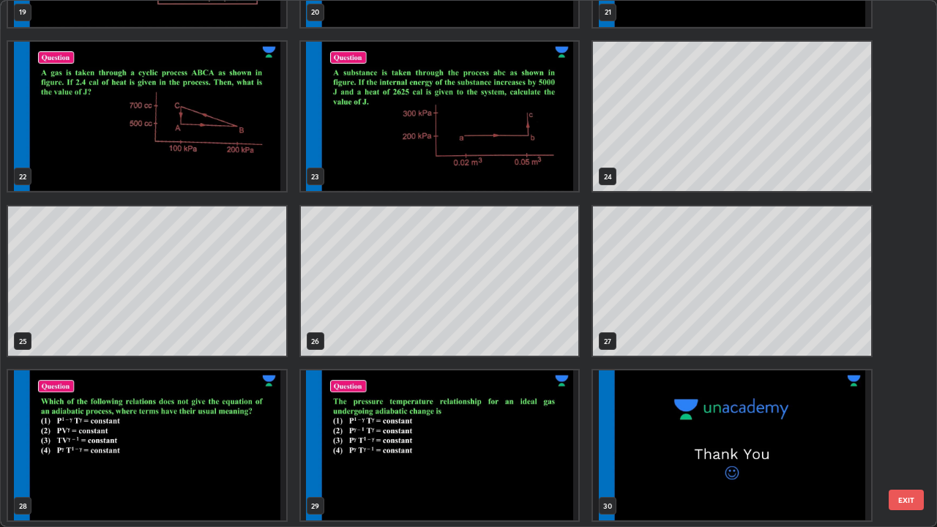
click at [239, 434] on img "grid" at bounding box center [147, 446] width 278 height 150
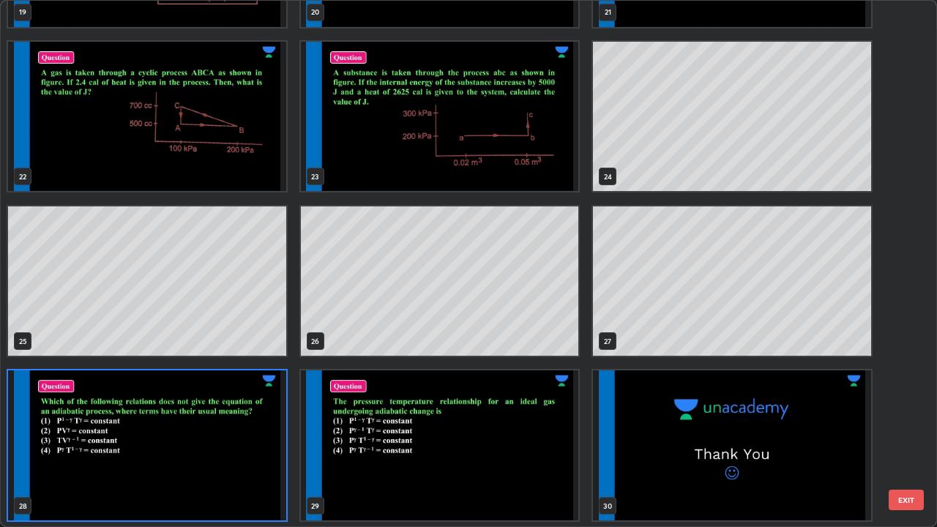
click at [242, 434] on img "grid" at bounding box center [147, 446] width 278 height 150
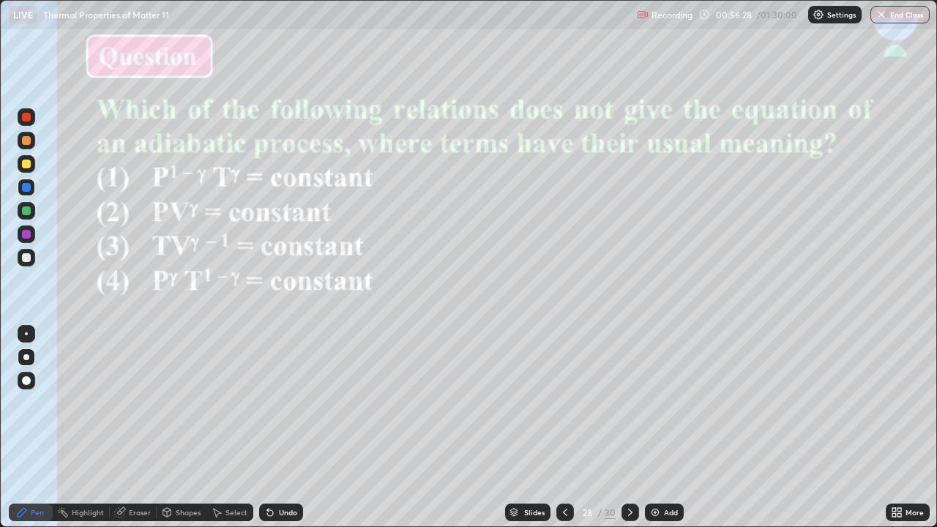
click at [524, 434] on div "Slides" at bounding box center [534, 512] width 21 height 7
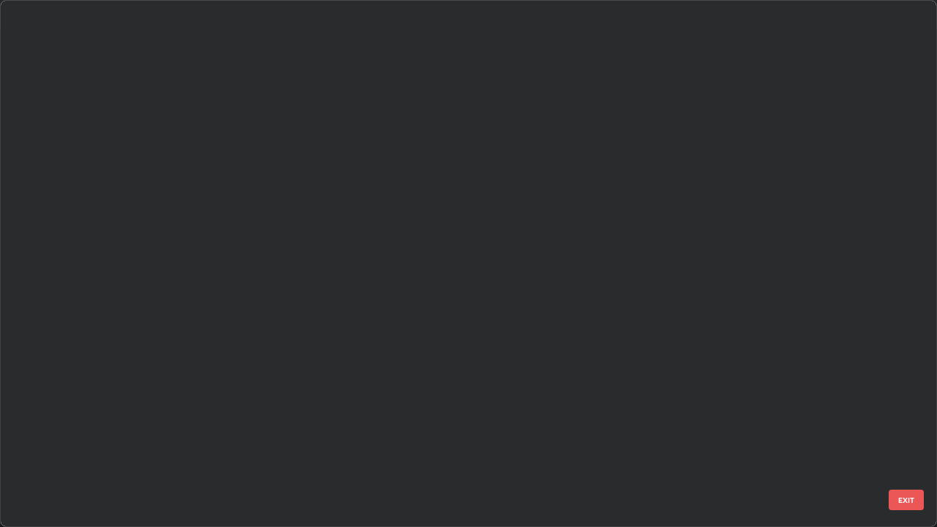
scroll to position [521, 929]
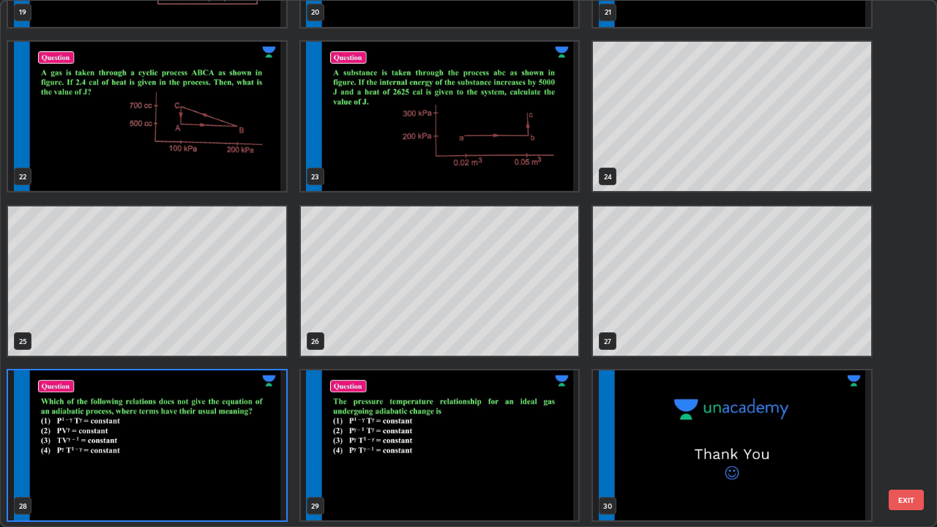
click at [541, 434] on img "grid" at bounding box center [440, 446] width 278 height 150
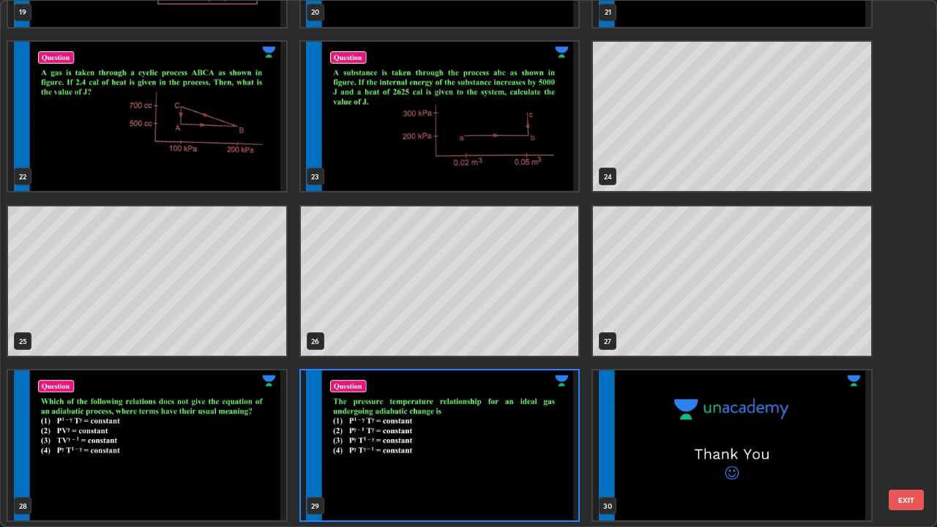
click at [541, 434] on img "grid" at bounding box center [440, 446] width 278 height 150
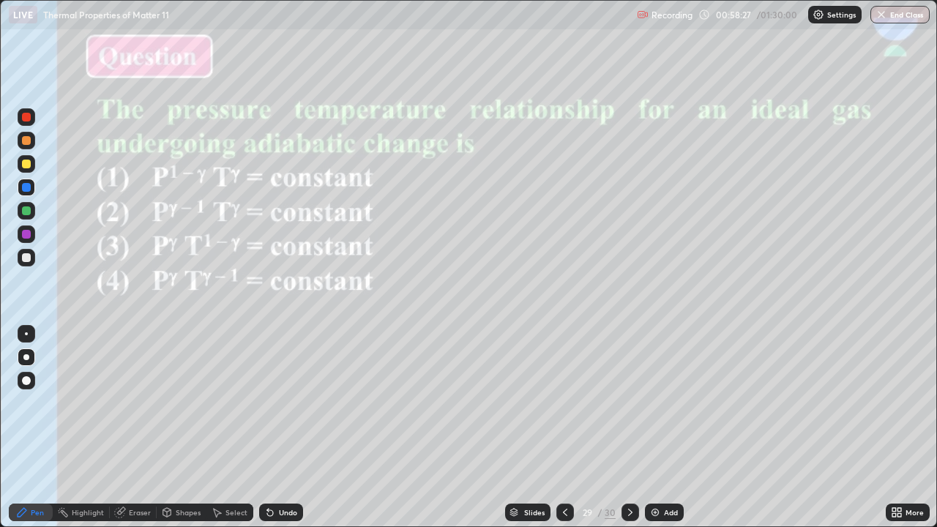
click at [530, 434] on div "Slides" at bounding box center [534, 512] width 21 height 7
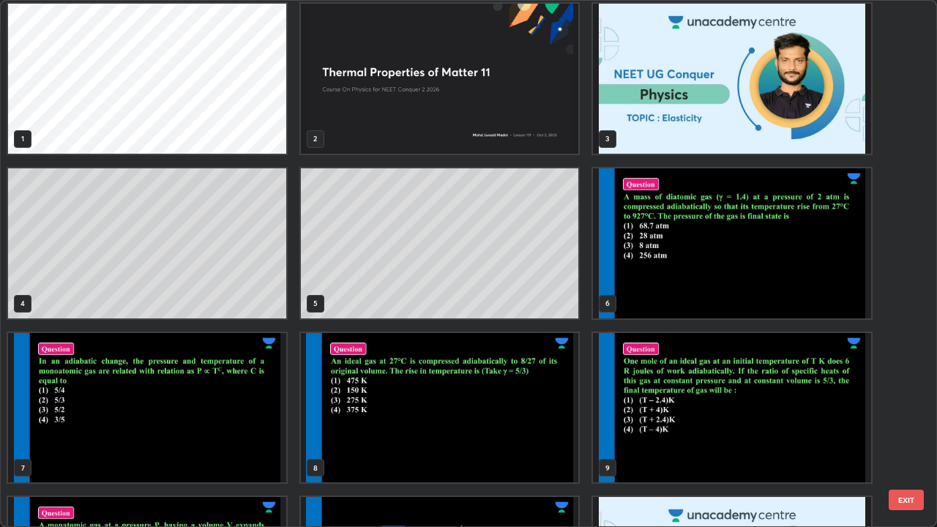
scroll to position [0, 0]
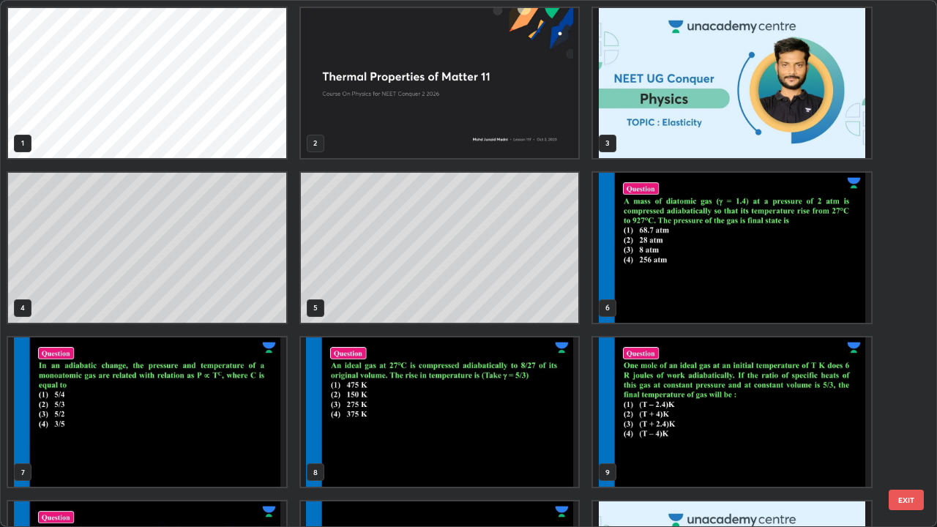
click at [233, 417] on img "grid" at bounding box center [147, 413] width 278 height 150
click at [236, 418] on img "grid" at bounding box center [147, 413] width 278 height 150
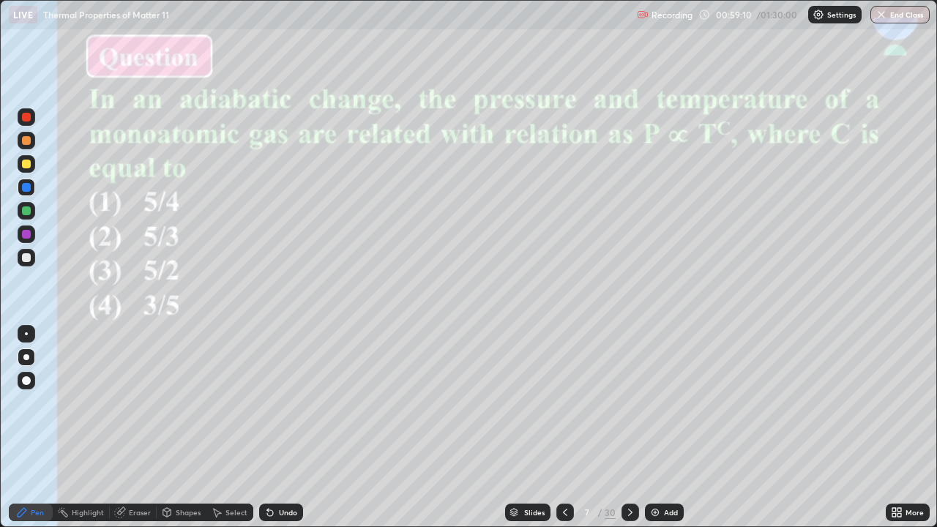
click at [526, 434] on div "Slides" at bounding box center [527, 513] width 45 height 18
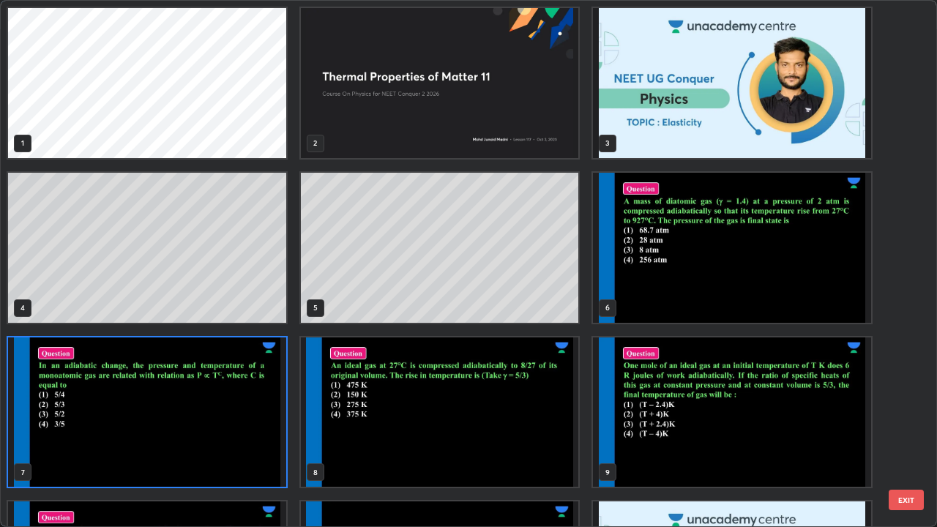
scroll to position [521, 929]
click at [464, 433] on img "grid" at bounding box center [440, 413] width 278 height 150
click at [463, 434] on img "grid" at bounding box center [440, 413] width 278 height 150
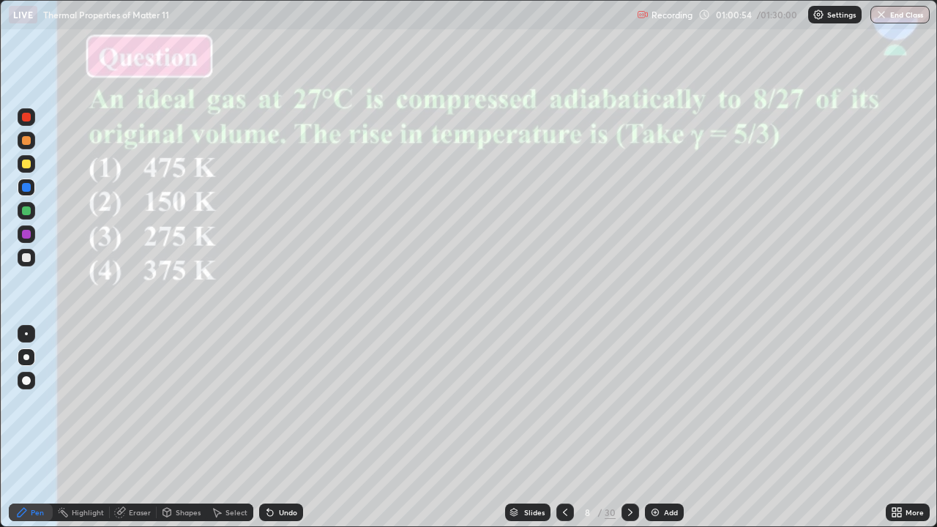
click at [25, 141] on div at bounding box center [26, 140] width 9 height 9
click at [133, 434] on div "Eraser" at bounding box center [140, 512] width 22 height 7
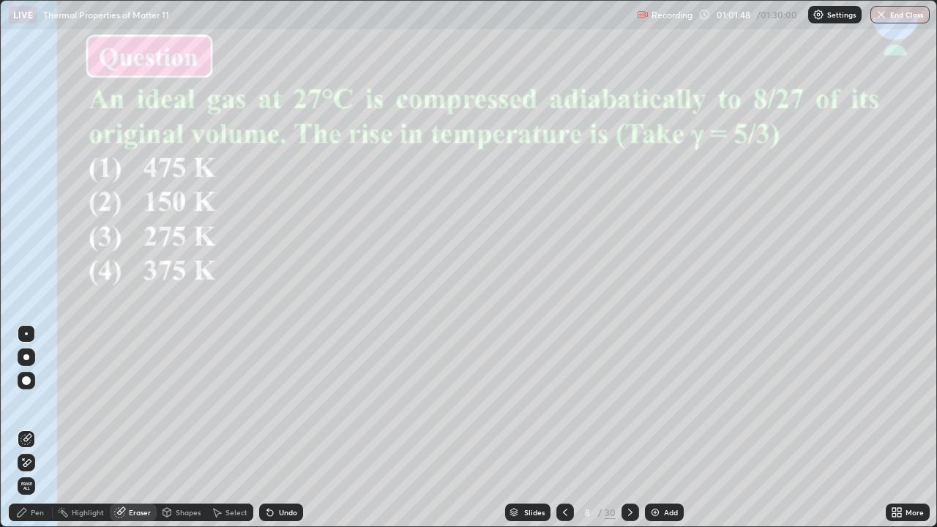
click at [38, 434] on div "Pen" at bounding box center [37, 512] width 13 height 7
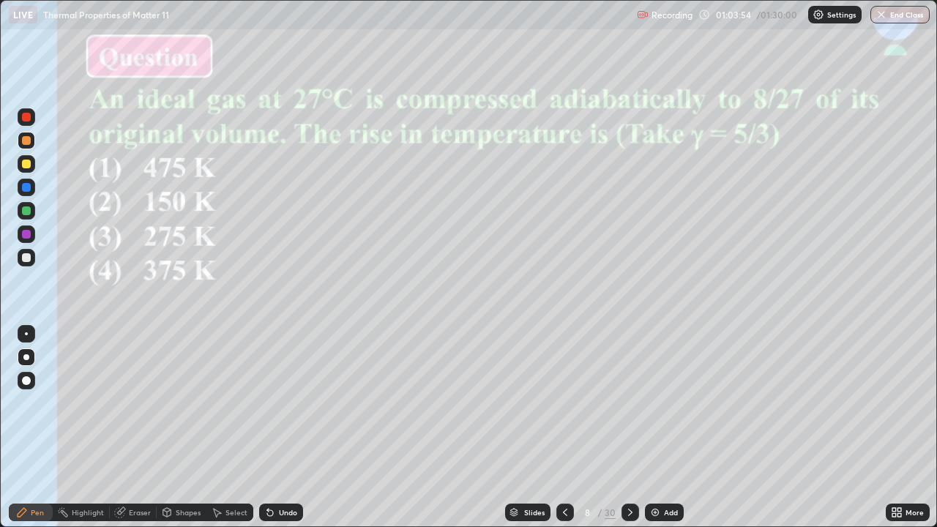
click at [135, 434] on div "Eraser" at bounding box center [133, 513] width 47 height 18
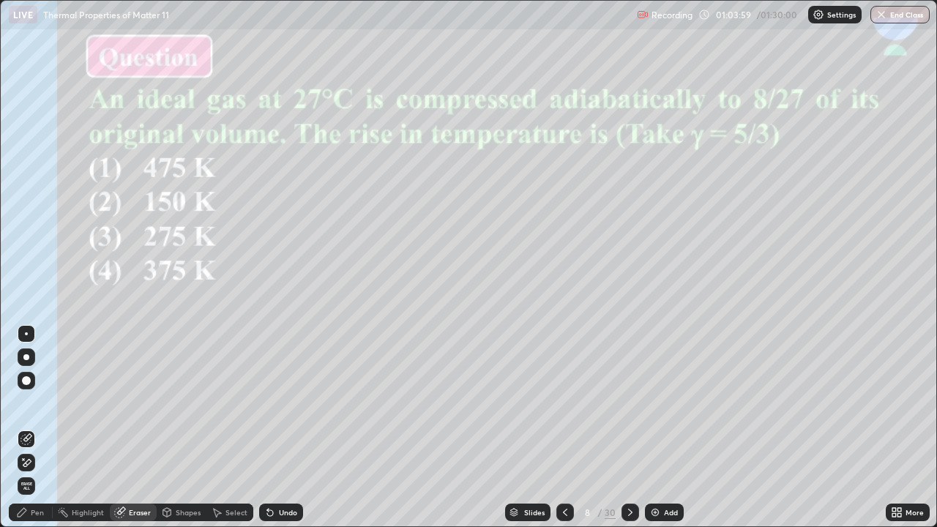
click at [31, 434] on div "Pen" at bounding box center [31, 512] width 44 height 29
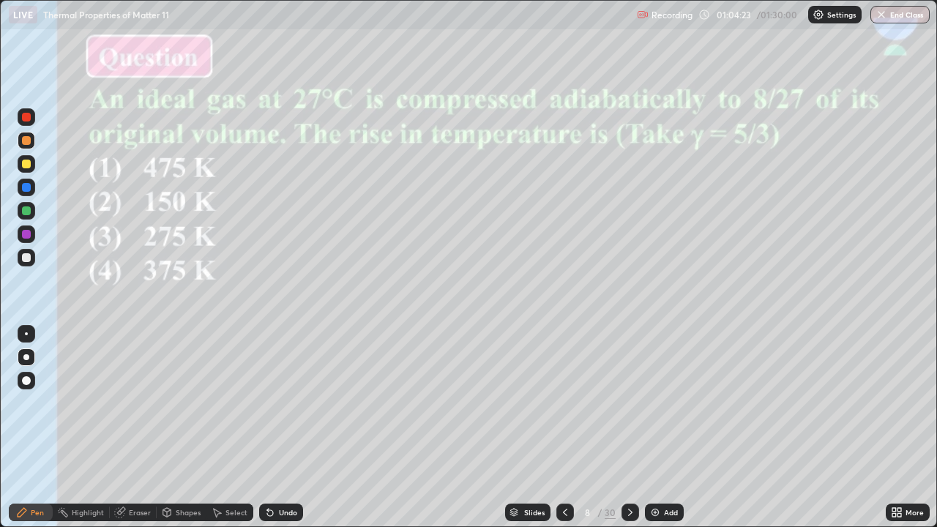
click at [131, 434] on div "Eraser" at bounding box center [133, 512] width 47 height 29
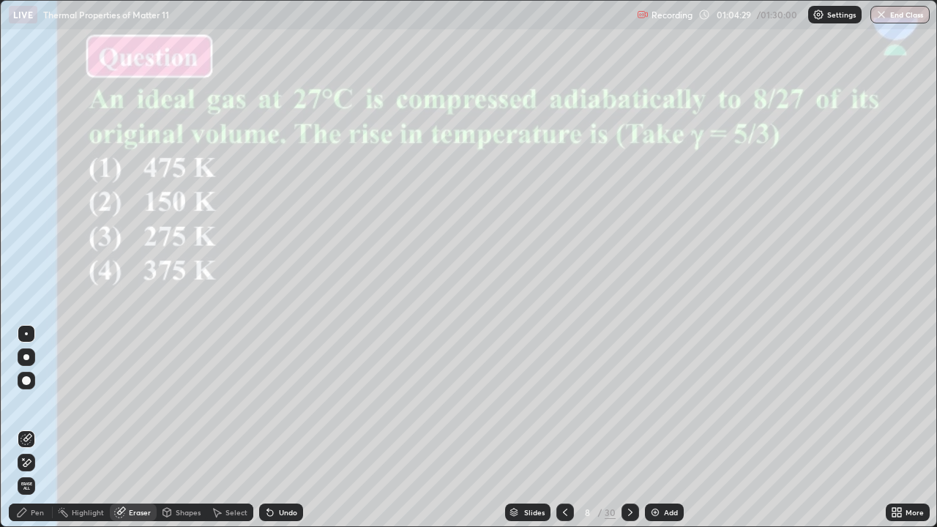
click at [35, 434] on div "Pen" at bounding box center [31, 512] width 44 height 29
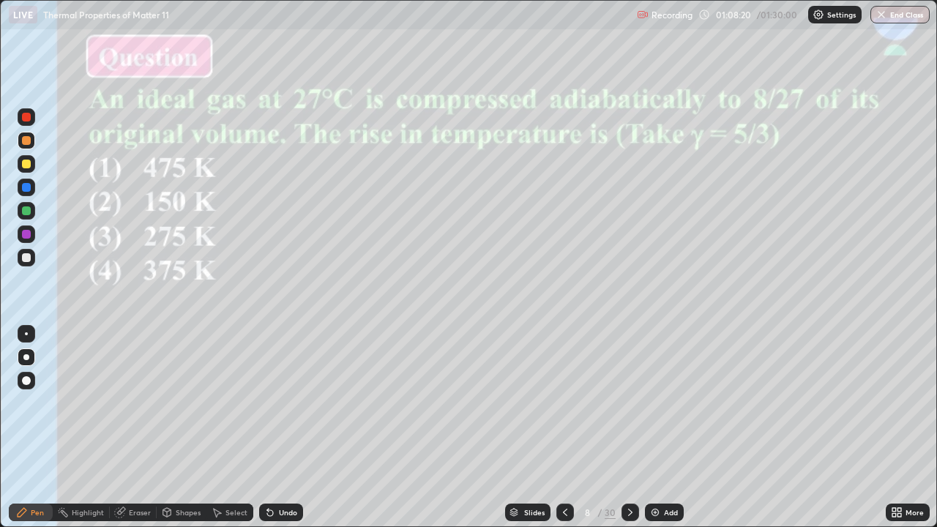
click at [518, 434] on div "Slides" at bounding box center [527, 513] width 45 height 18
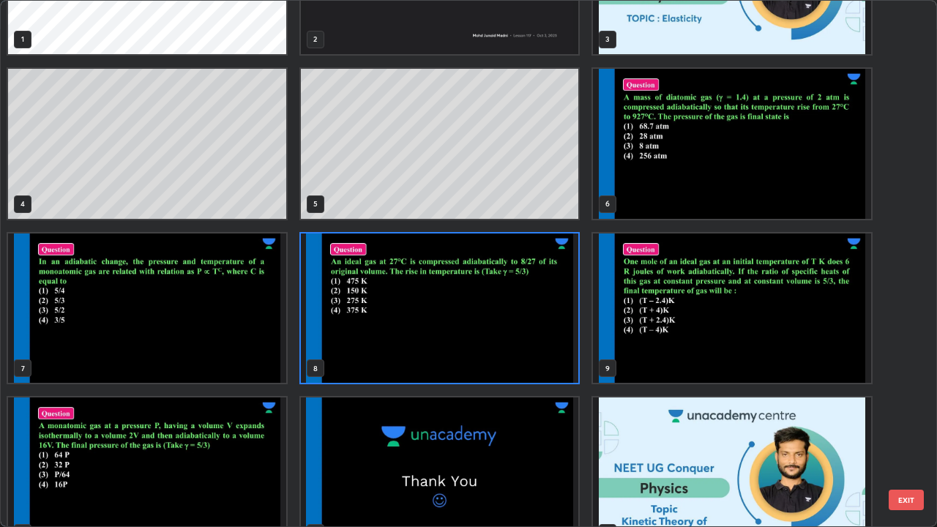
scroll to position [110, 0]
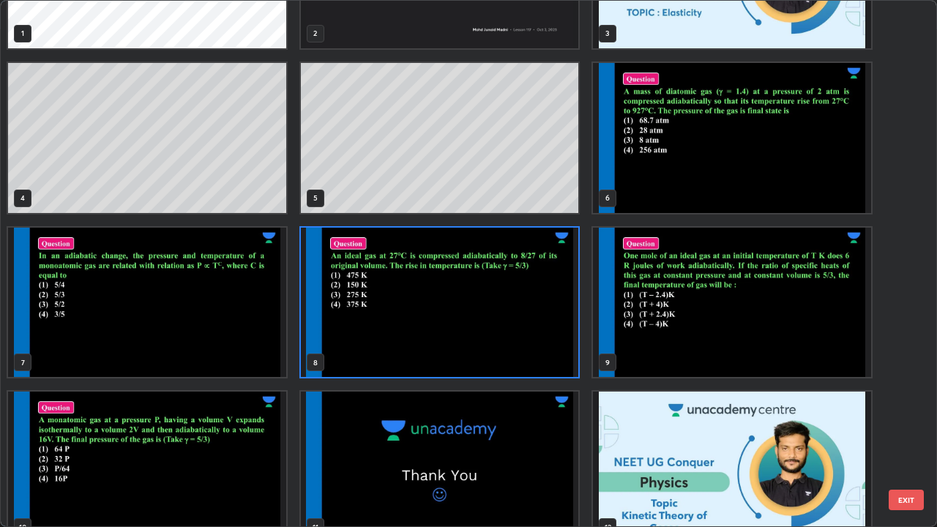
click at [237, 338] on img "grid" at bounding box center [147, 303] width 278 height 150
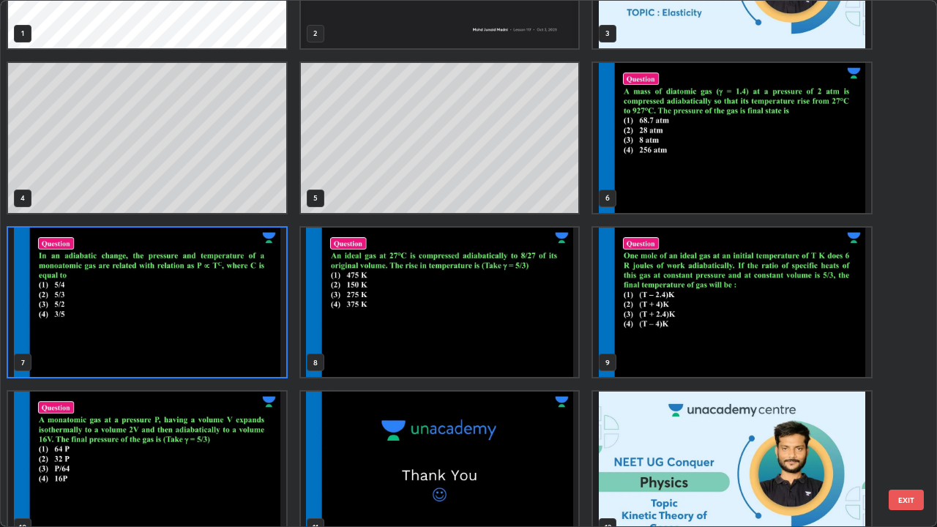
click at [245, 338] on img "grid" at bounding box center [147, 303] width 278 height 150
click at [252, 346] on img "grid" at bounding box center [147, 303] width 278 height 150
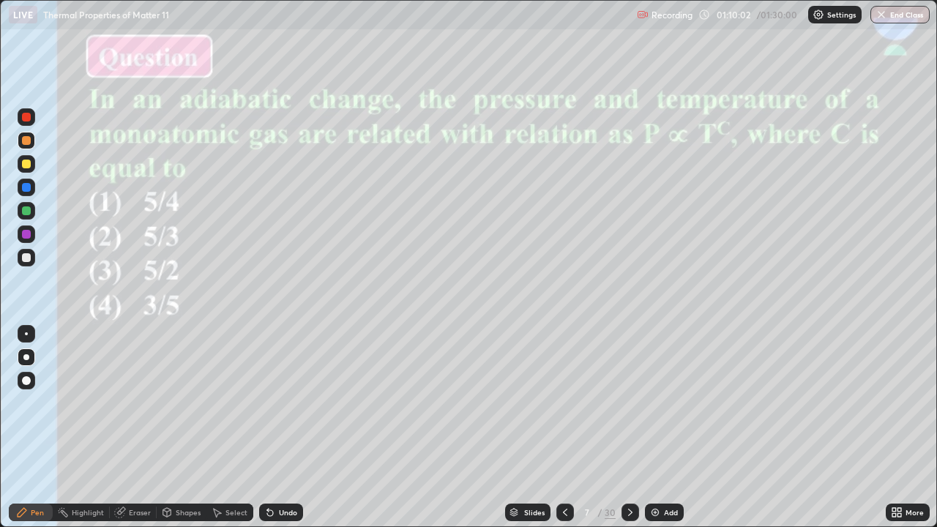
click at [23, 212] on div at bounding box center [26, 211] width 9 height 9
click at [26, 185] on div at bounding box center [26, 187] width 9 height 9
click at [530, 434] on div "Slides" at bounding box center [534, 512] width 21 height 7
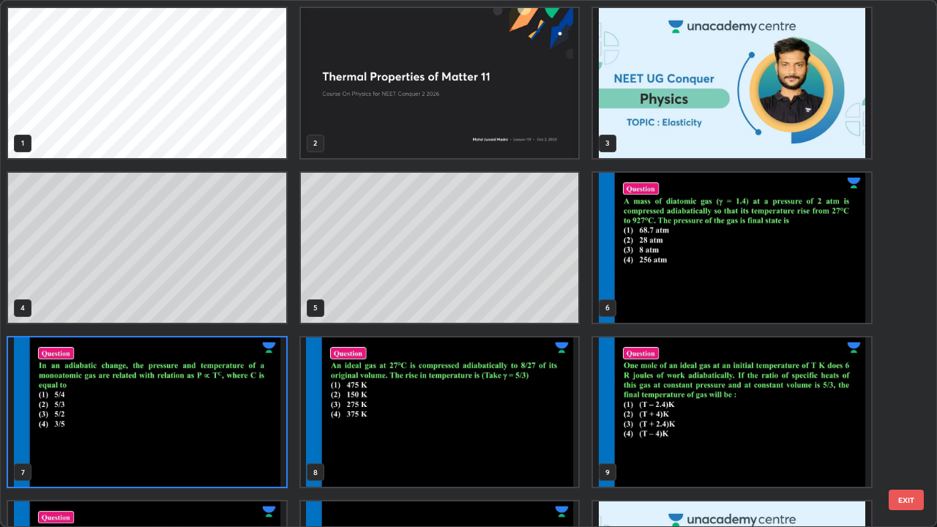
scroll to position [521, 929]
click at [684, 284] on img "grid" at bounding box center [732, 248] width 278 height 150
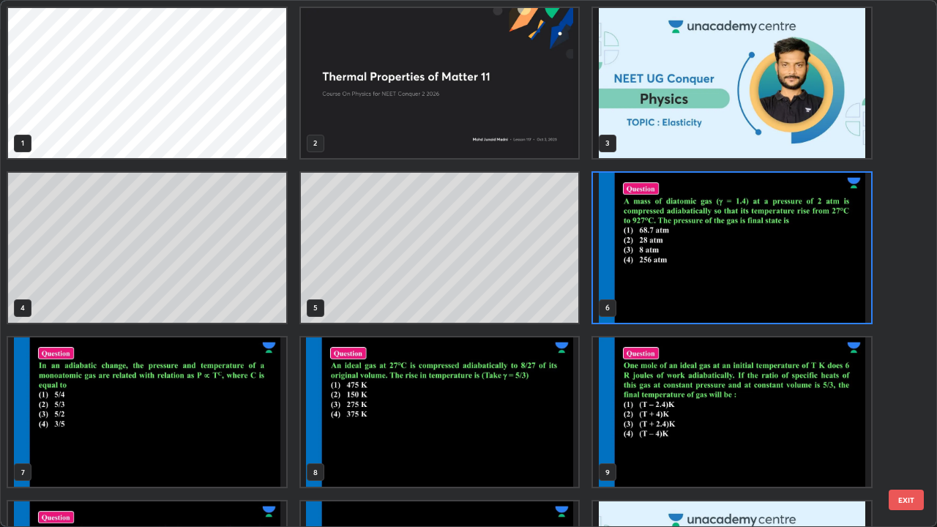
click at [685, 289] on img "grid" at bounding box center [732, 248] width 278 height 150
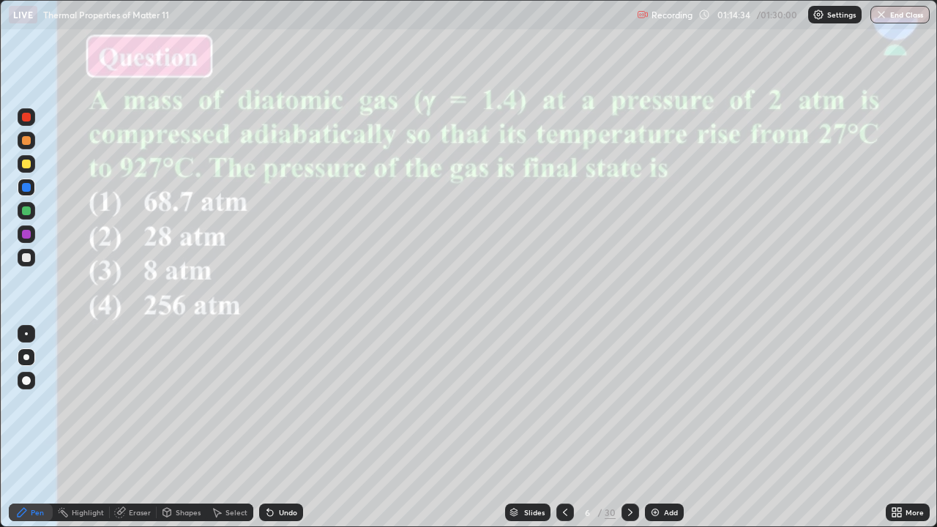
click at [19, 256] on div at bounding box center [27, 258] width 18 height 18
click at [28, 164] on div at bounding box center [26, 164] width 9 height 9
click at [521, 434] on div "Slides" at bounding box center [527, 513] width 45 height 18
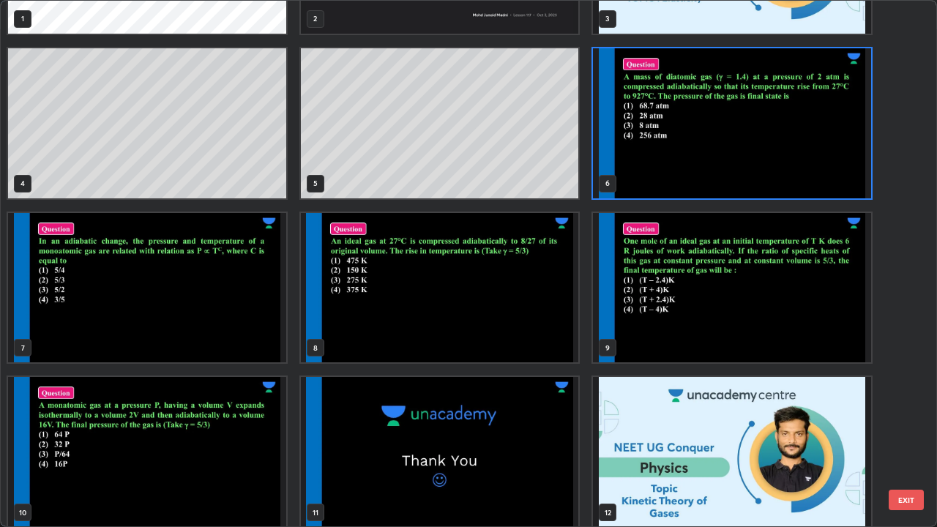
scroll to position [126, 0]
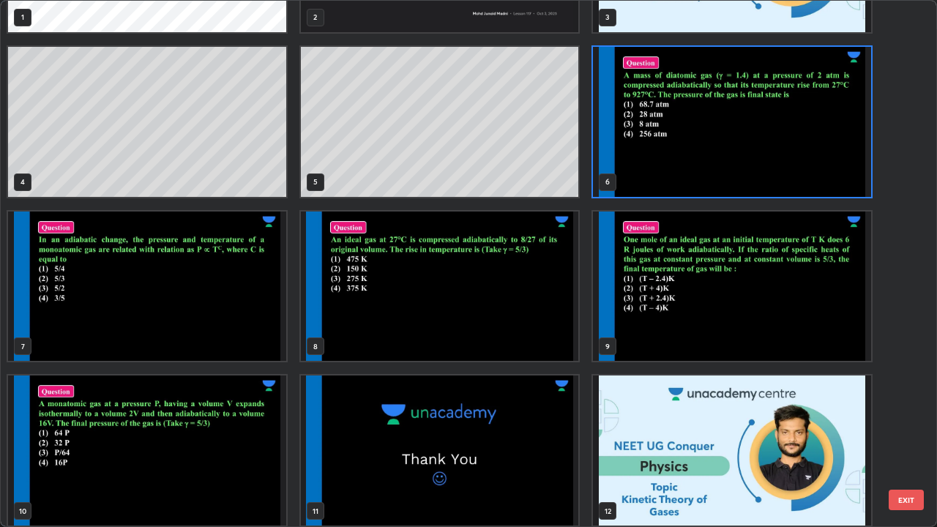
click at [709, 325] on img "grid" at bounding box center [732, 287] width 278 height 150
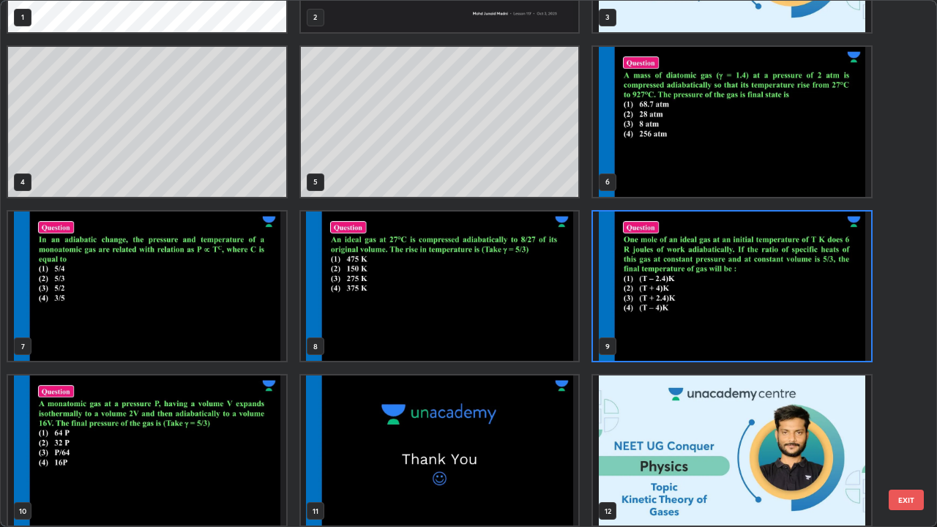
click at [701, 327] on img "grid" at bounding box center [732, 287] width 278 height 150
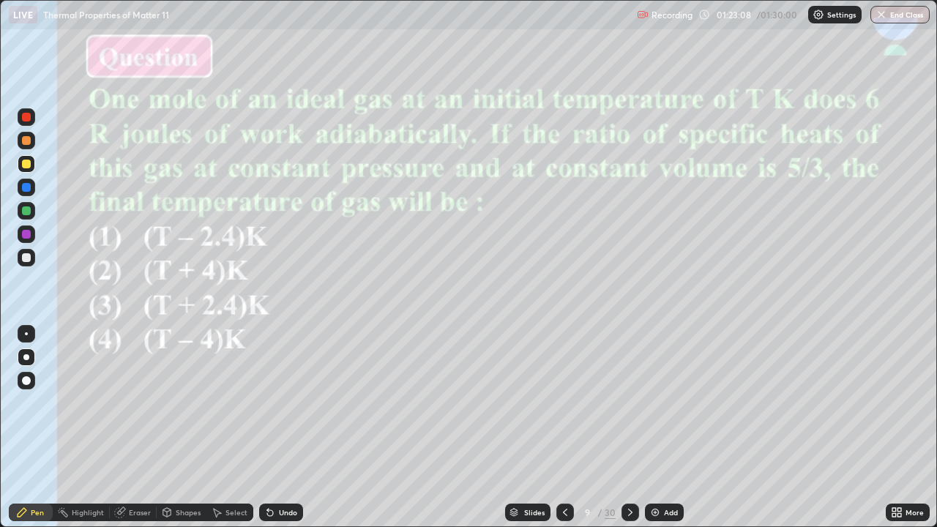
click at [535, 434] on div "Slides" at bounding box center [534, 512] width 21 height 7
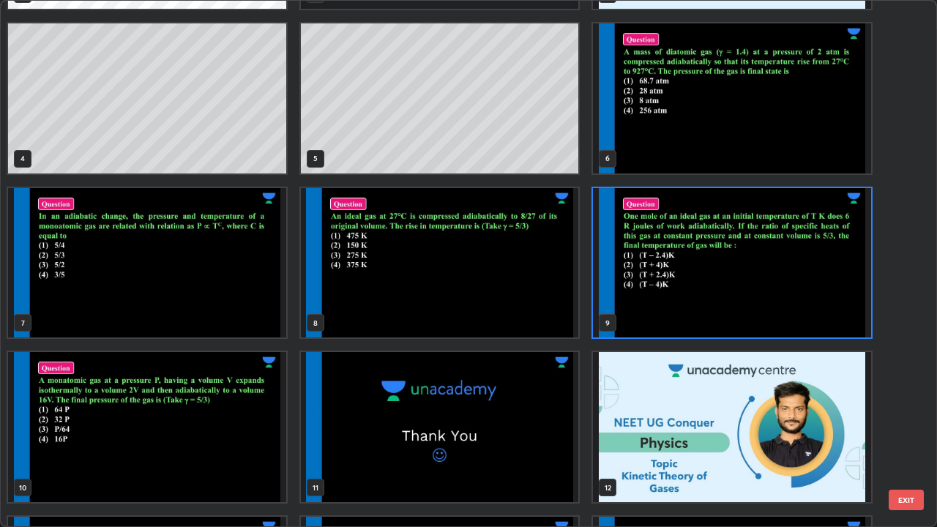
scroll to position [151, 0]
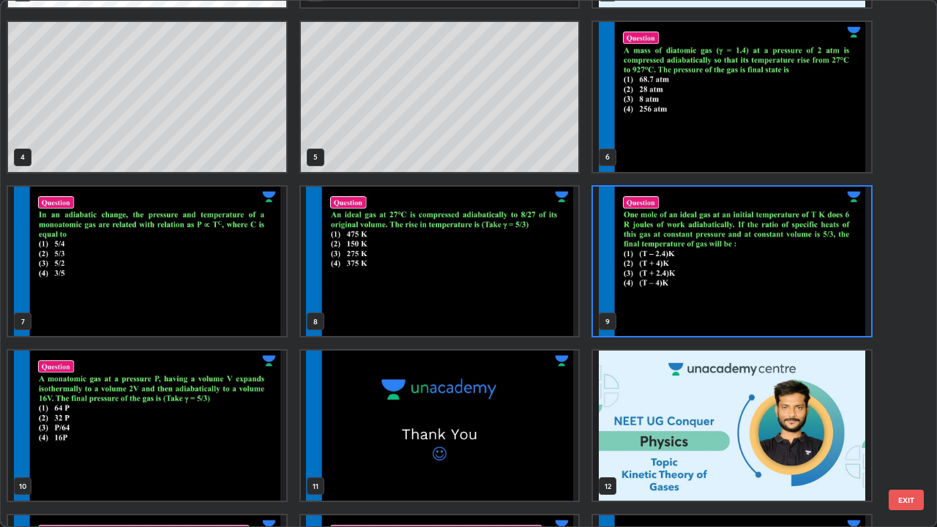
click at [157, 434] on img "grid" at bounding box center [147, 426] width 278 height 150
click at [161, 434] on img "grid" at bounding box center [147, 426] width 278 height 150
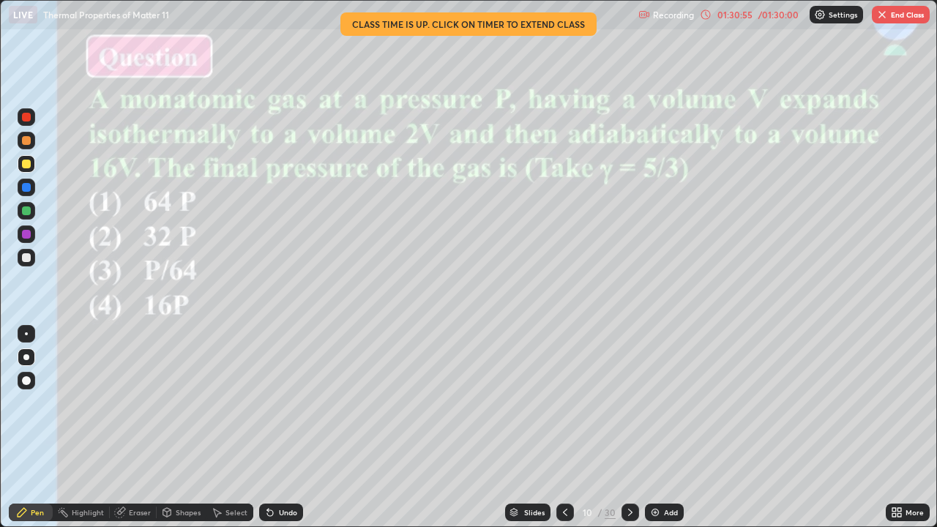
click at [564, 434] on icon at bounding box center [565, 512] width 4 height 7
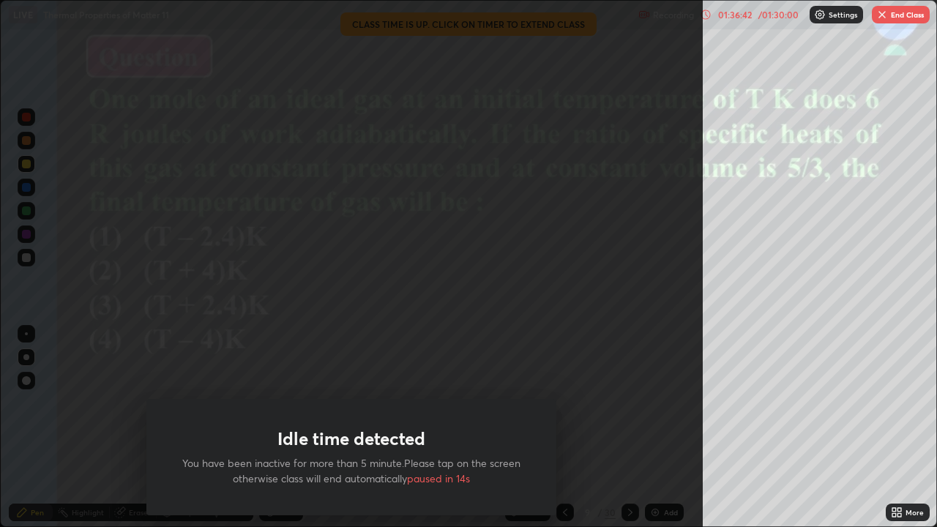
click at [568, 362] on div "Idle time detected You have been inactive for more than 5 minute.Please tap on …" at bounding box center [351, 263] width 703 height 527
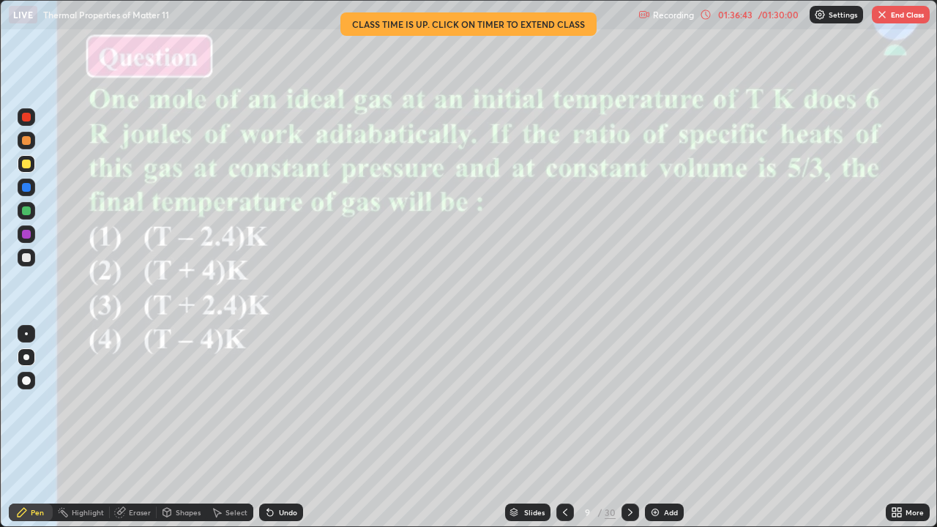
click at [881, 12] on img "button" at bounding box center [883, 15] width 12 height 12
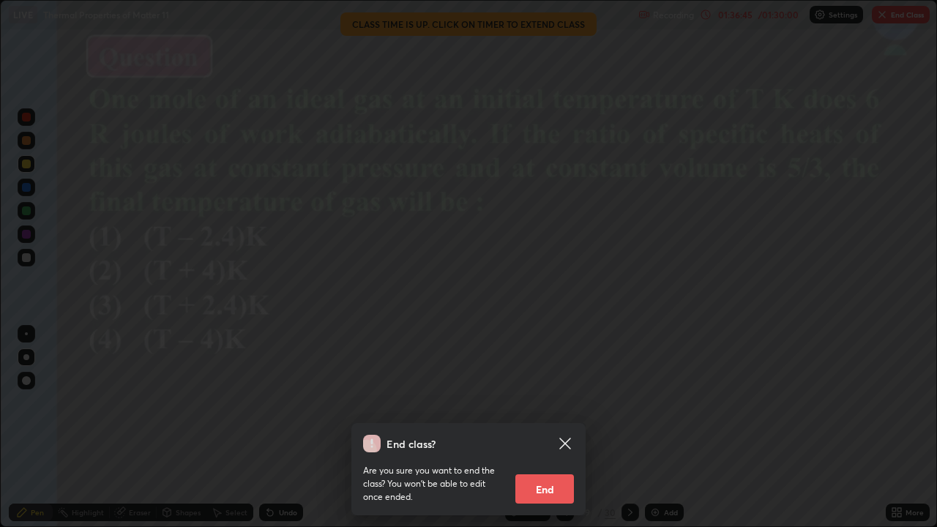
click at [527, 434] on button "End" at bounding box center [545, 489] width 59 height 29
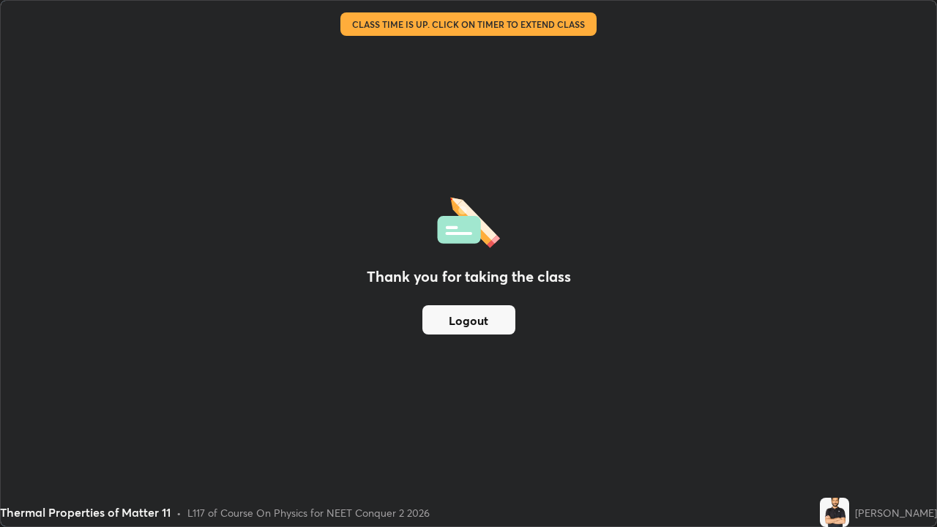
click at [386, 434] on div "L117 of Course On Physics for NEET Conquer 2 2026" at bounding box center [308, 512] width 242 height 15
click at [453, 28] on div "Thermal Properties of Matter 11" at bounding box center [363, 14] width 708 height 29
click at [465, 46] on div "Thank you for taking the class Logout" at bounding box center [469, 264] width 936 height 526
click at [466, 44] on div "Thank you for taking the class Logout" at bounding box center [469, 264] width 936 height 526
click at [463, 45] on div "Thank you for taking the class Logout" at bounding box center [469, 264] width 936 height 526
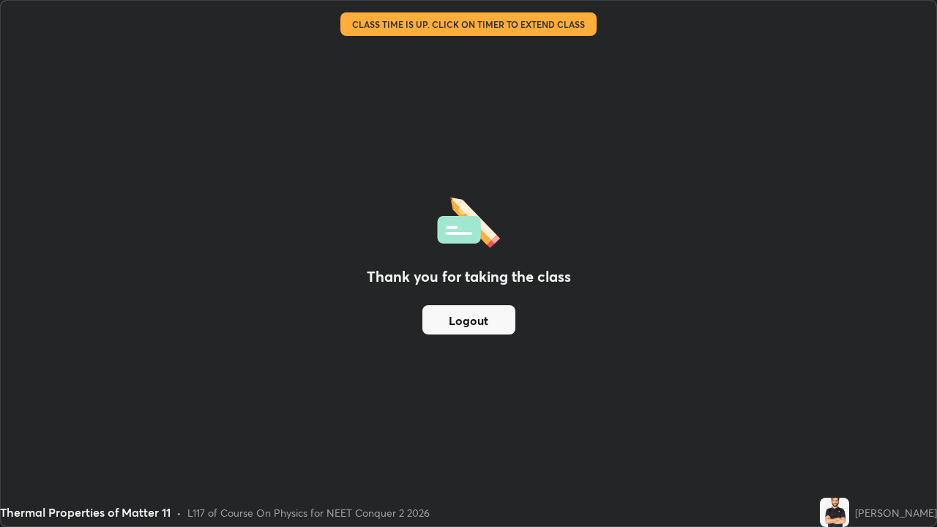
click at [457, 82] on div "Thank you for taking the class Logout" at bounding box center [469, 264] width 936 height 526
click at [494, 325] on button "Logout" at bounding box center [469, 319] width 93 height 29
click at [458, 85] on div "Thank you for taking the class Logout" at bounding box center [469, 264] width 936 height 526
click at [658, 391] on div "Thank you for taking the class Logout" at bounding box center [469, 264] width 936 height 526
